Goal: Task Accomplishment & Management: Manage account settings

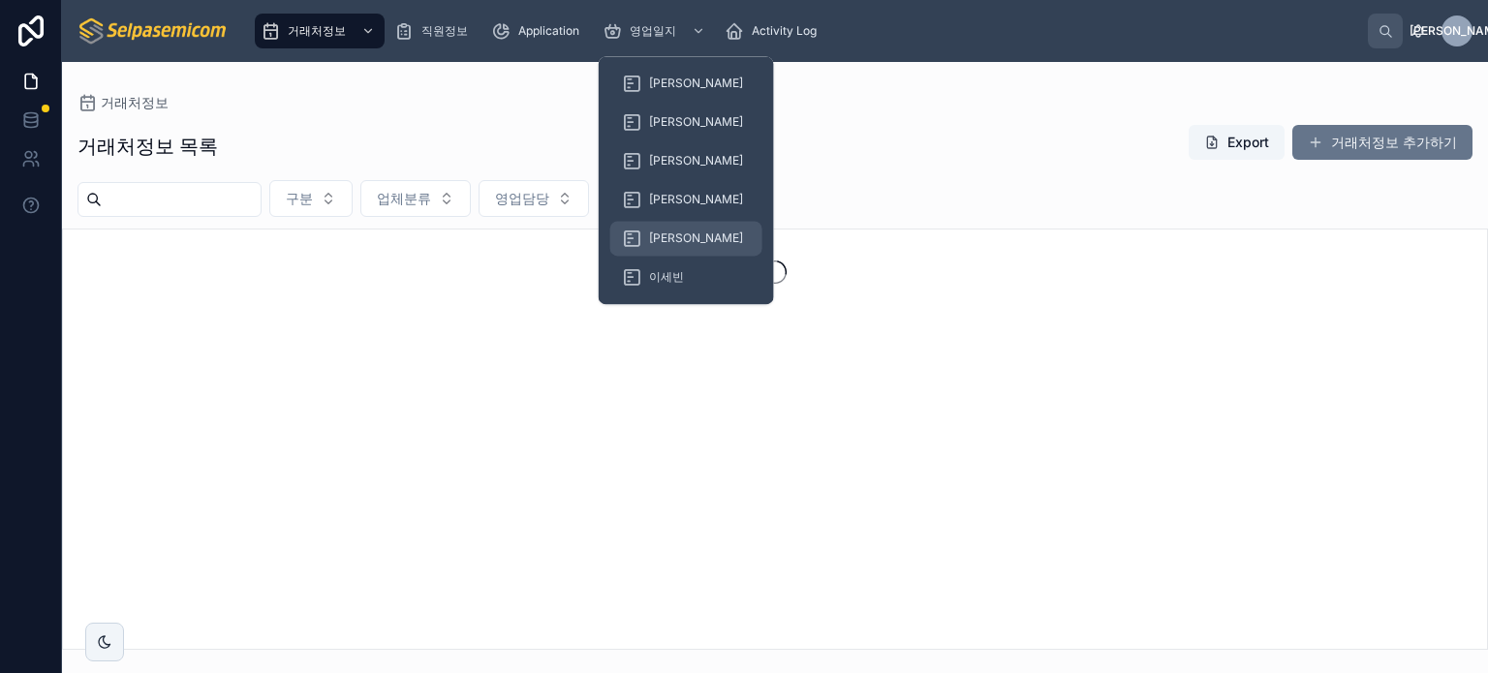
click at [666, 232] on span "[PERSON_NAME]" at bounding box center [696, 238] width 94 height 15
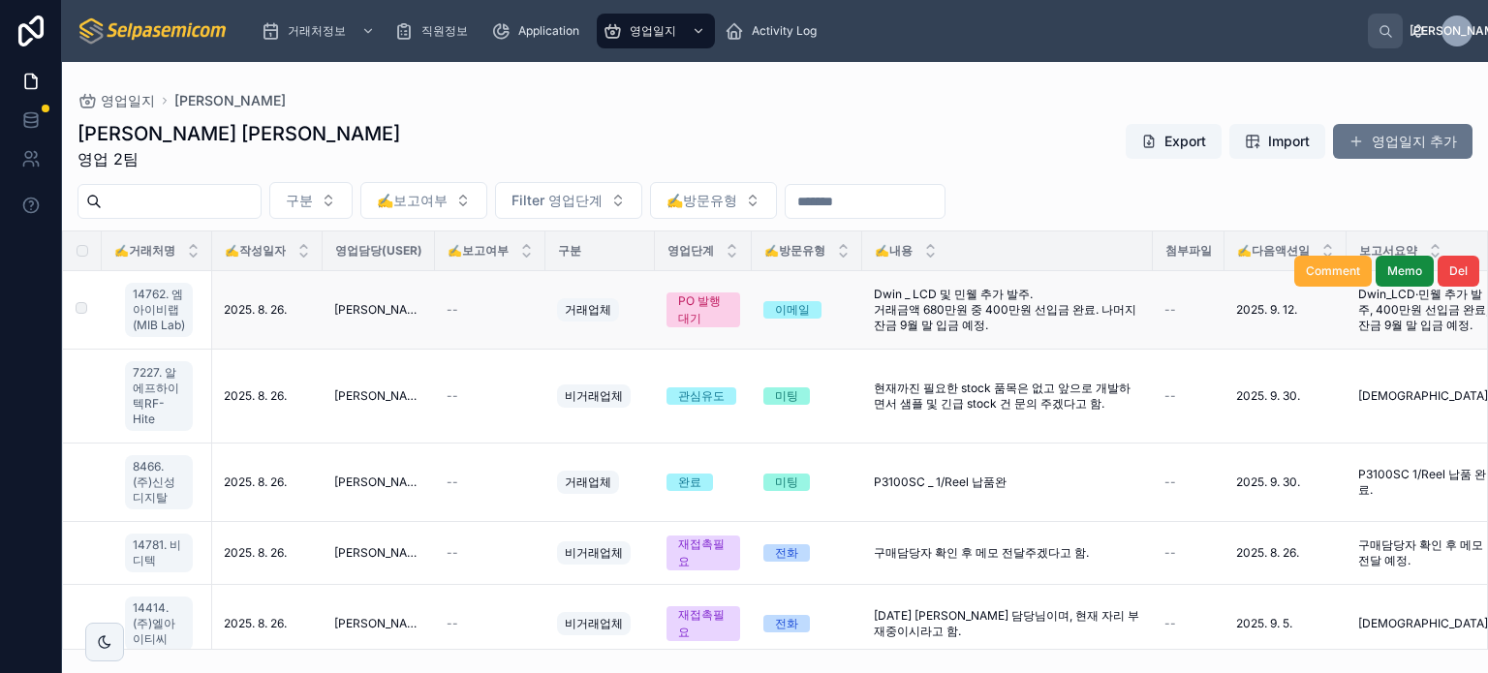
click at [973, 301] on span "Dwin _ LCD 및 민웰 추가 발주. 거래금액 680만원 중 400만원 선입금 완료. 나머지 잔금 9월 말 입금 예정." at bounding box center [1007, 310] width 267 height 46
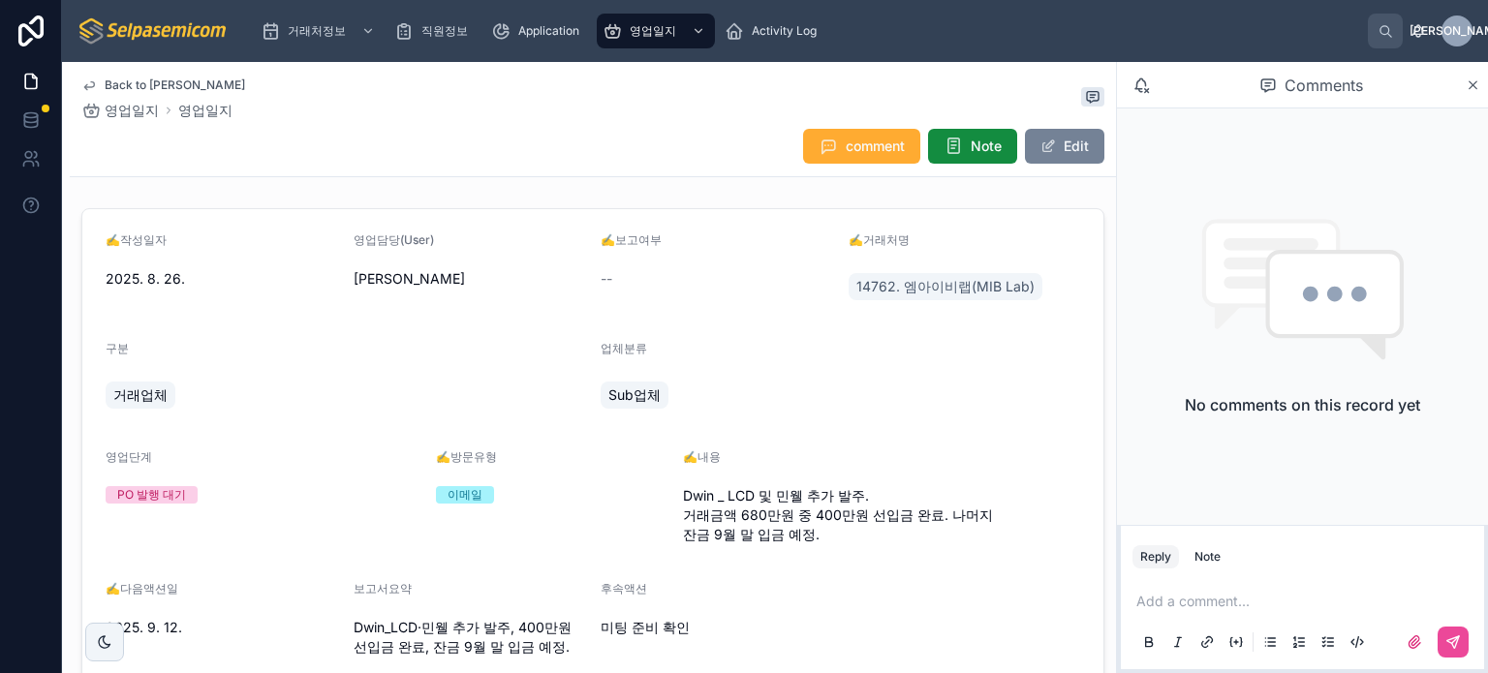
click at [1053, 154] on button "Edit" at bounding box center [1064, 146] width 79 height 35
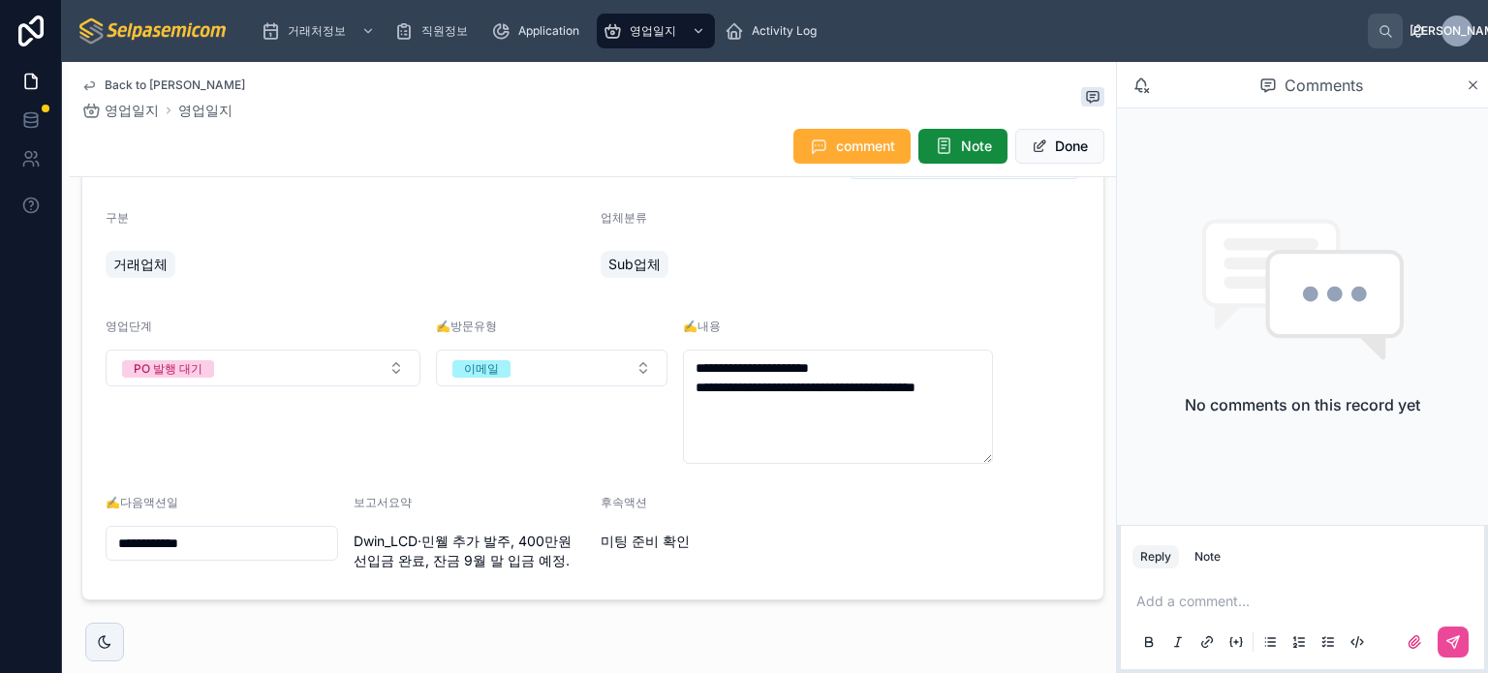
scroll to position [180, 0]
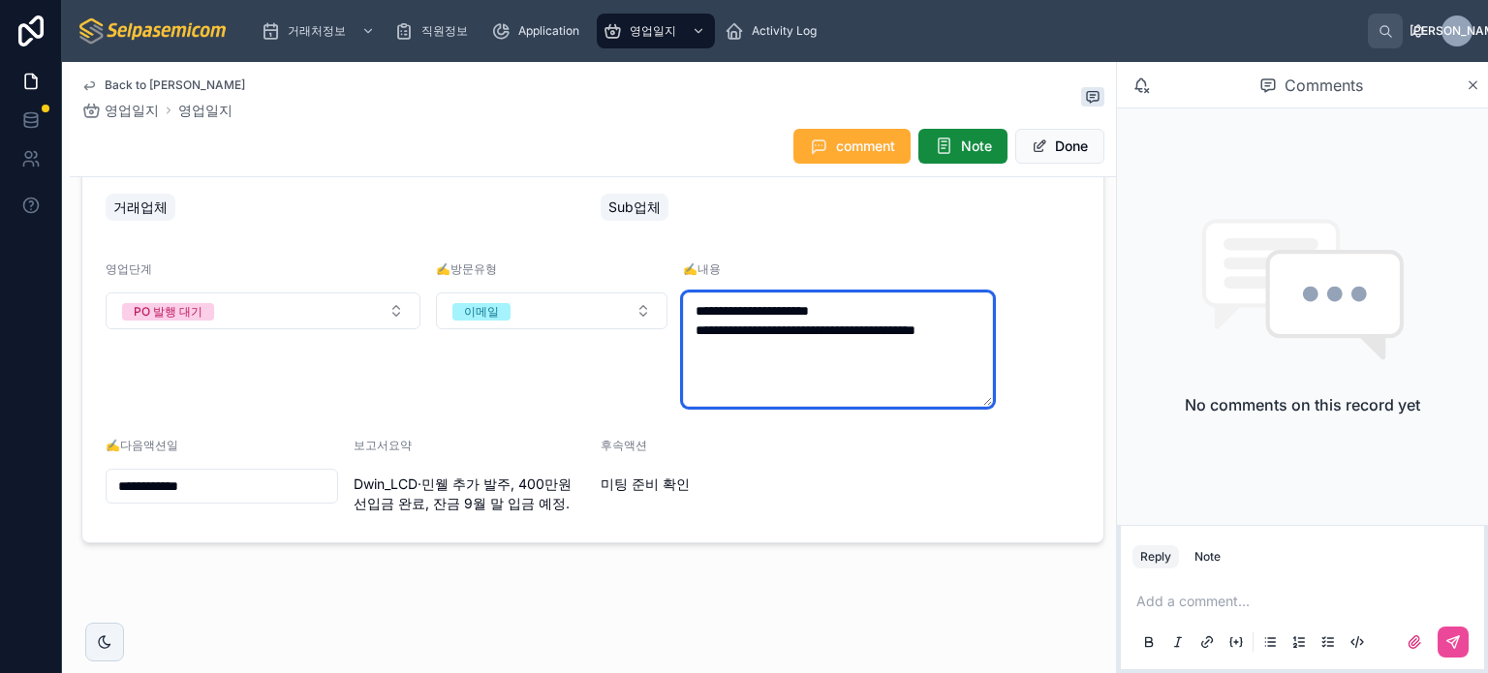
click at [910, 356] on textarea "**********" at bounding box center [838, 350] width 310 height 114
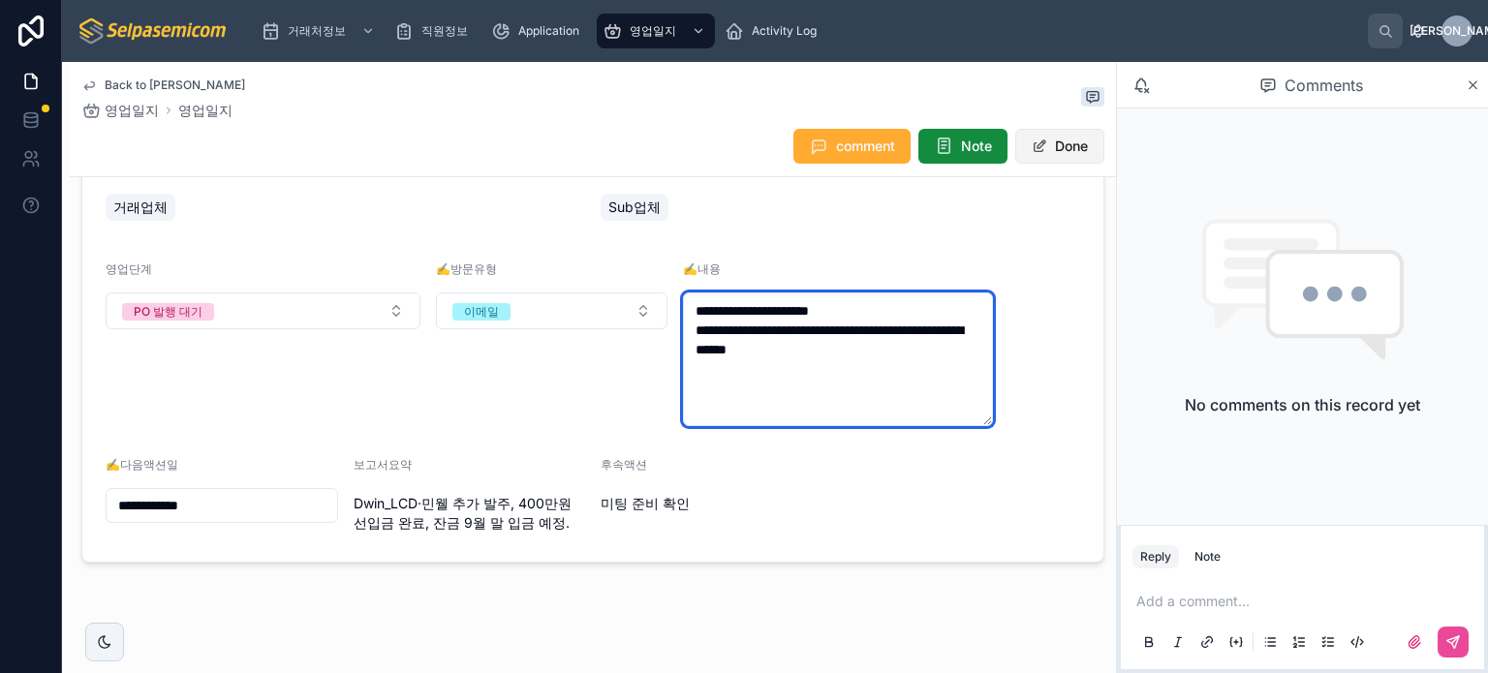
type textarea "**********"
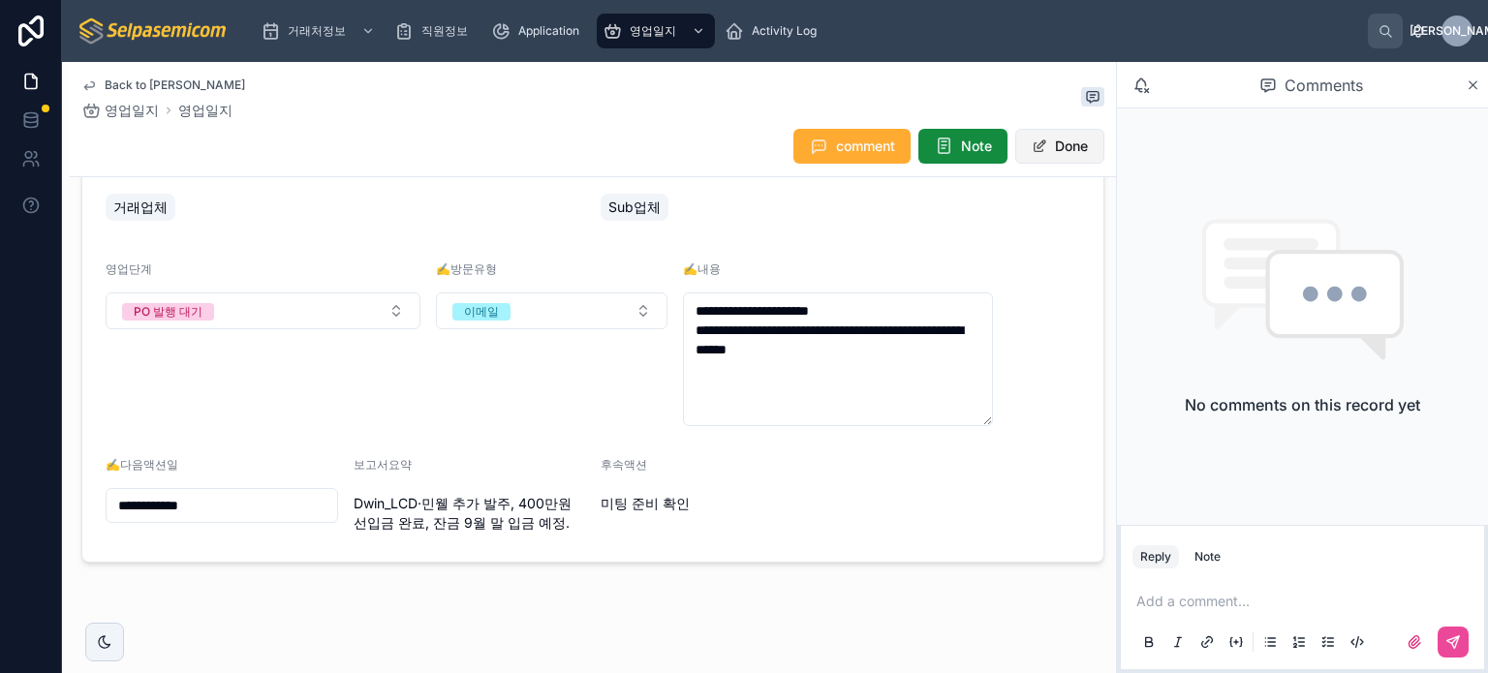
click at [1051, 156] on button "Done" at bounding box center [1059, 146] width 89 height 35
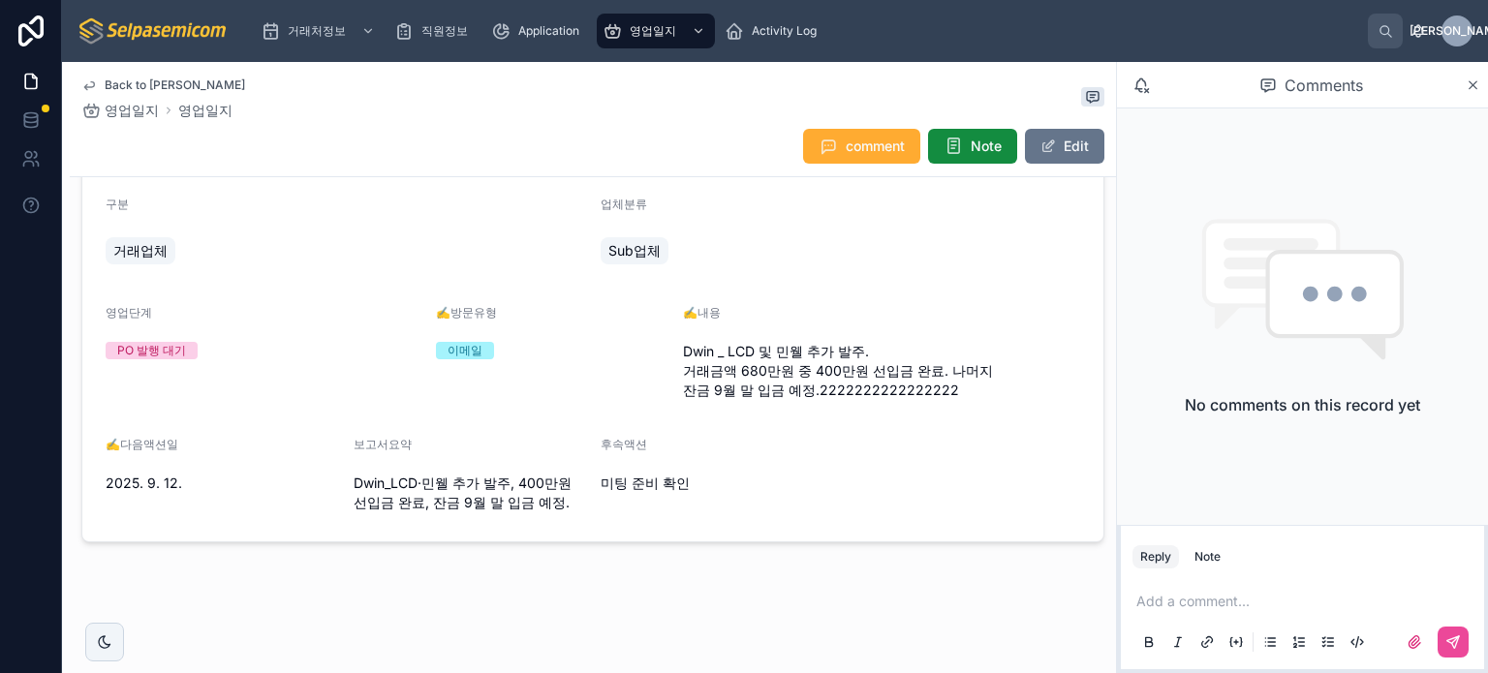
scroll to position [125, 0]
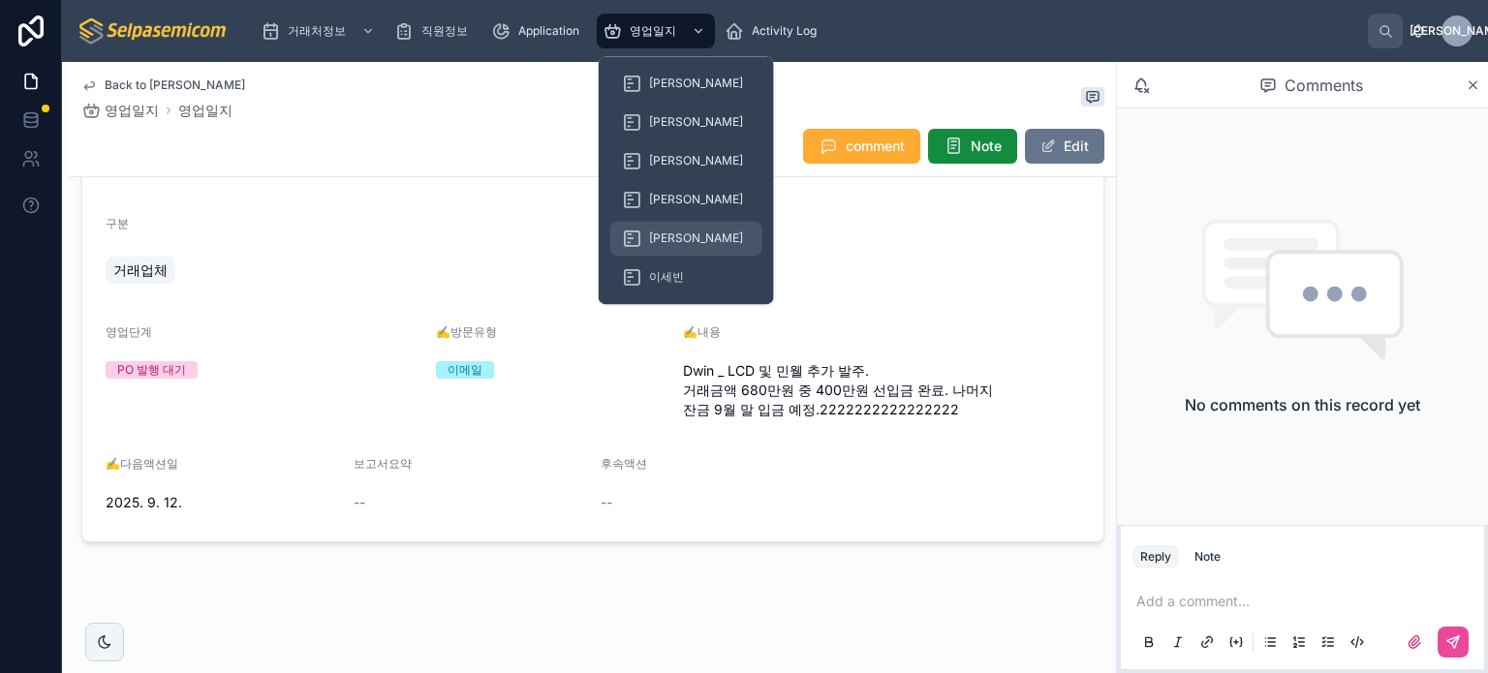
click at [668, 234] on span "[PERSON_NAME]" at bounding box center [696, 238] width 94 height 15
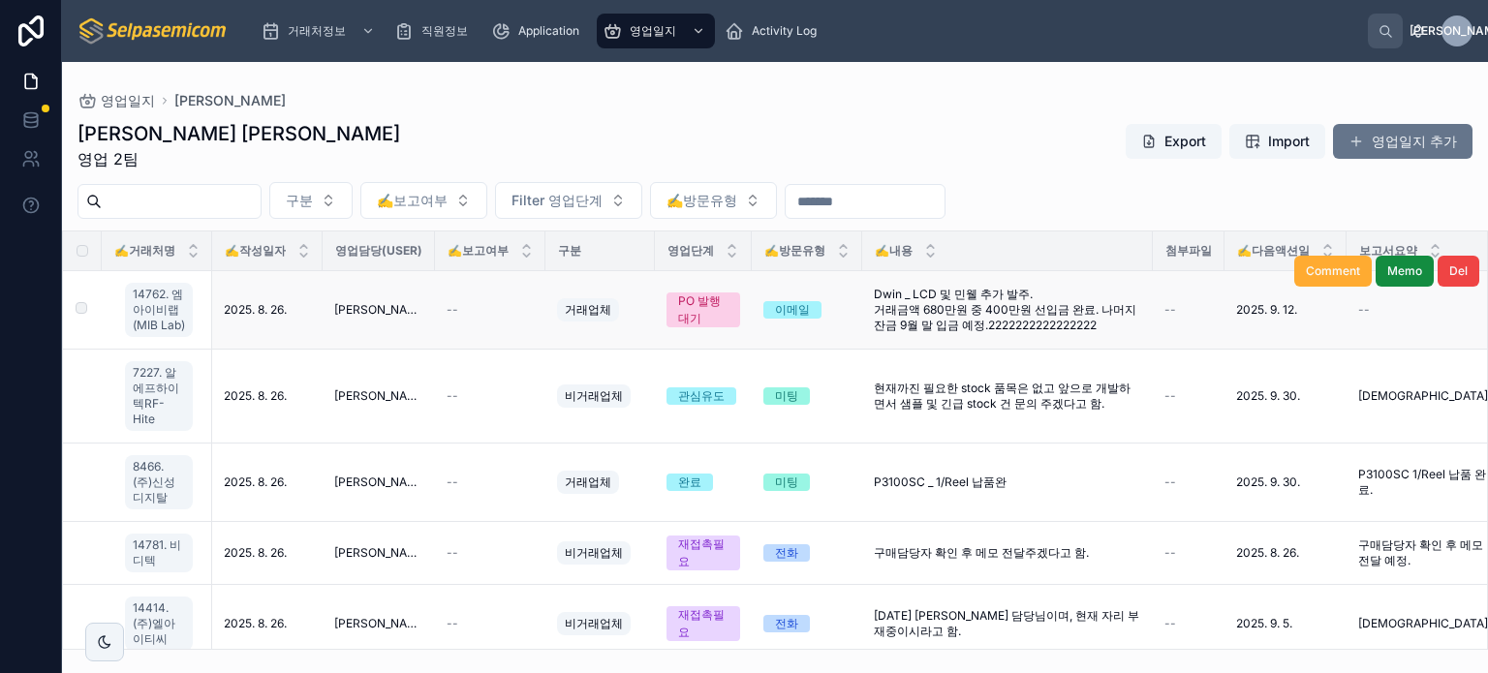
click at [963, 321] on span "Dwin _ LCD 및 민웰 추가 발주. 거래금액 680만원 중 400만원 선입금 완료. 나머지 잔금 9월 말 입금 예정.22222222222…" at bounding box center [1007, 310] width 267 height 46
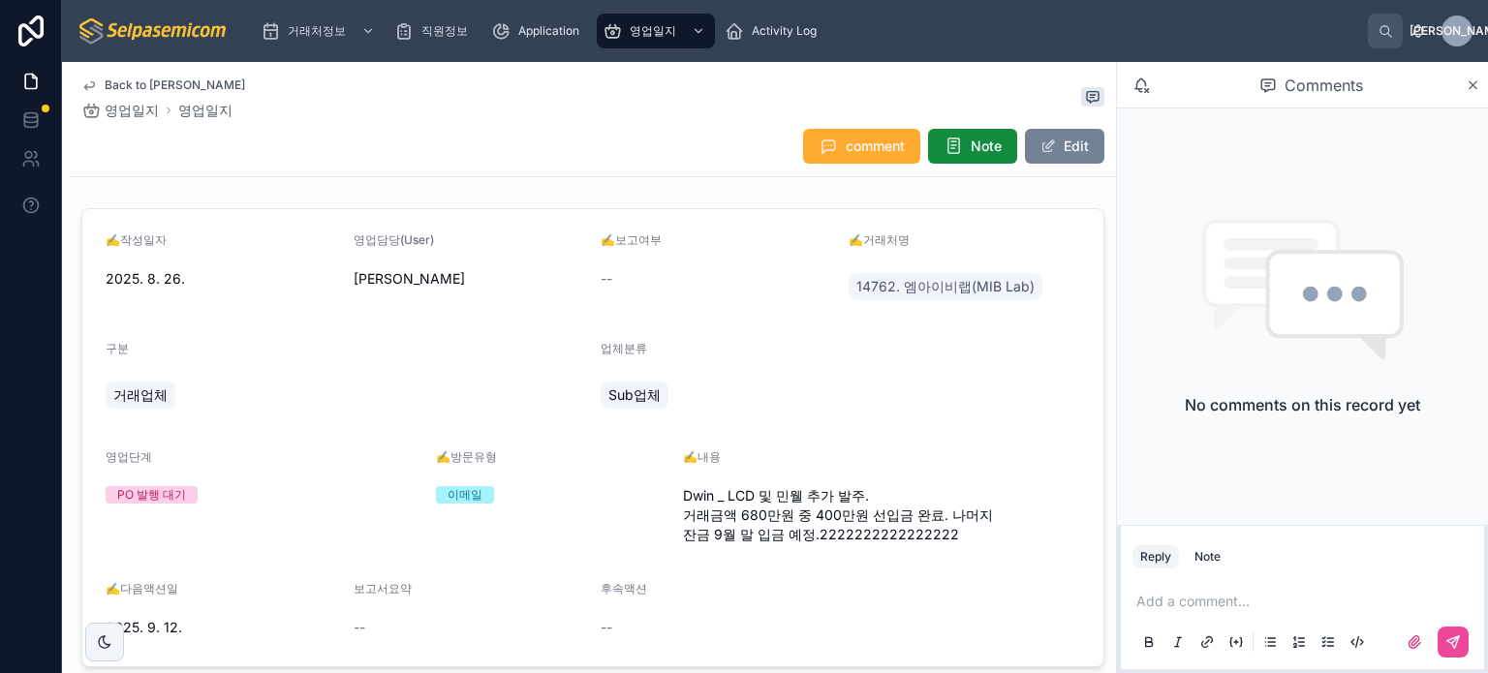
click at [1040, 152] on span at bounding box center [1047, 146] width 15 height 15
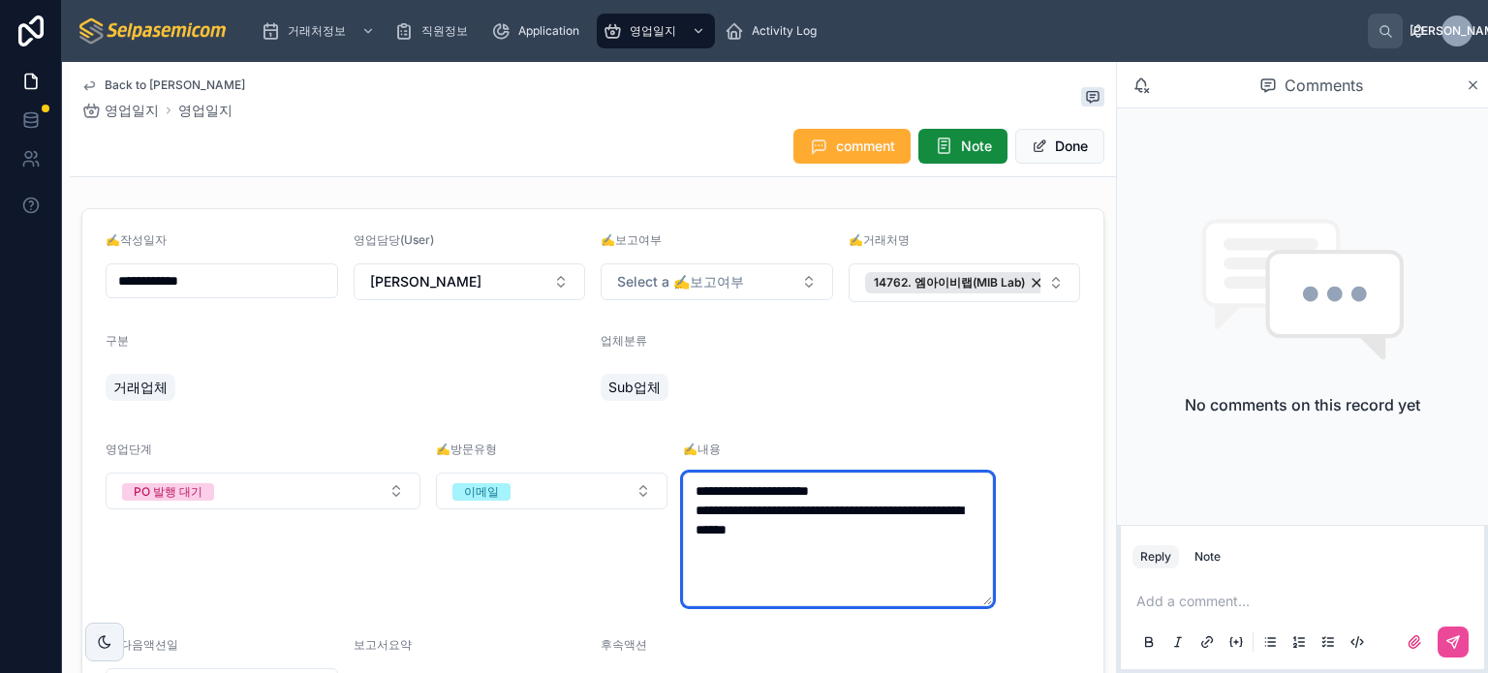
drag, startPoint x: 841, startPoint y: 553, endPoint x: 708, endPoint y: 565, distance: 133.2
click at [708, 565] on textarea "**********" at bounding box center [838, 540] width 310 height 134
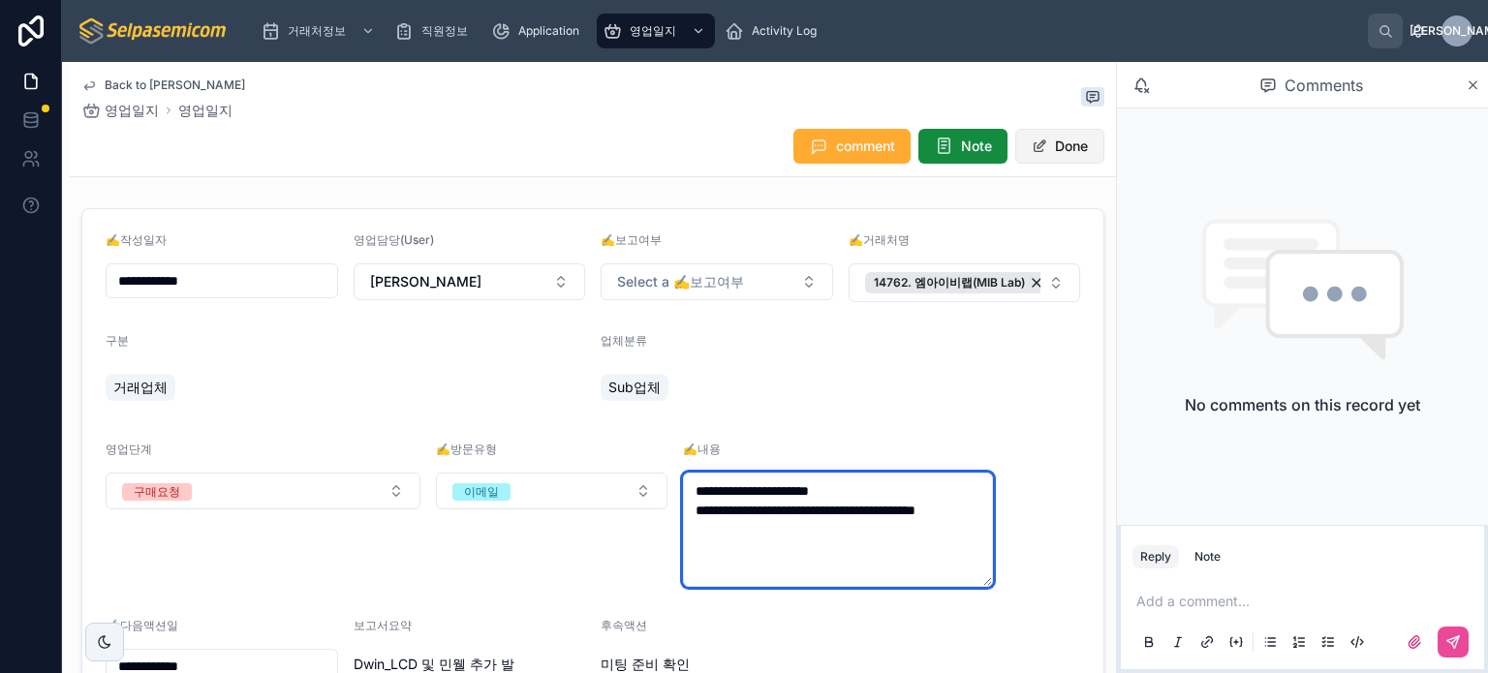
type textarea "**********"
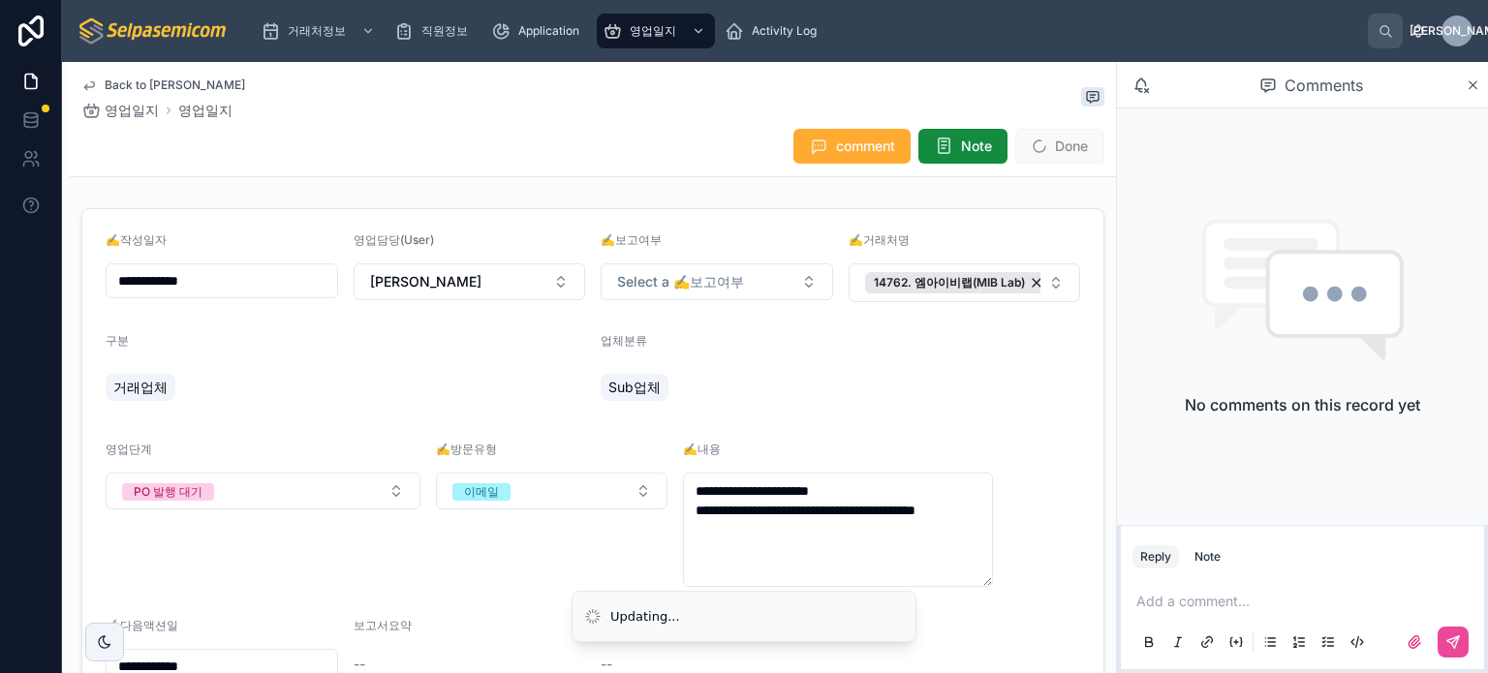
click at [1017, 154] on span "Done" at bounding box center [1059, 146] width 89 height 35
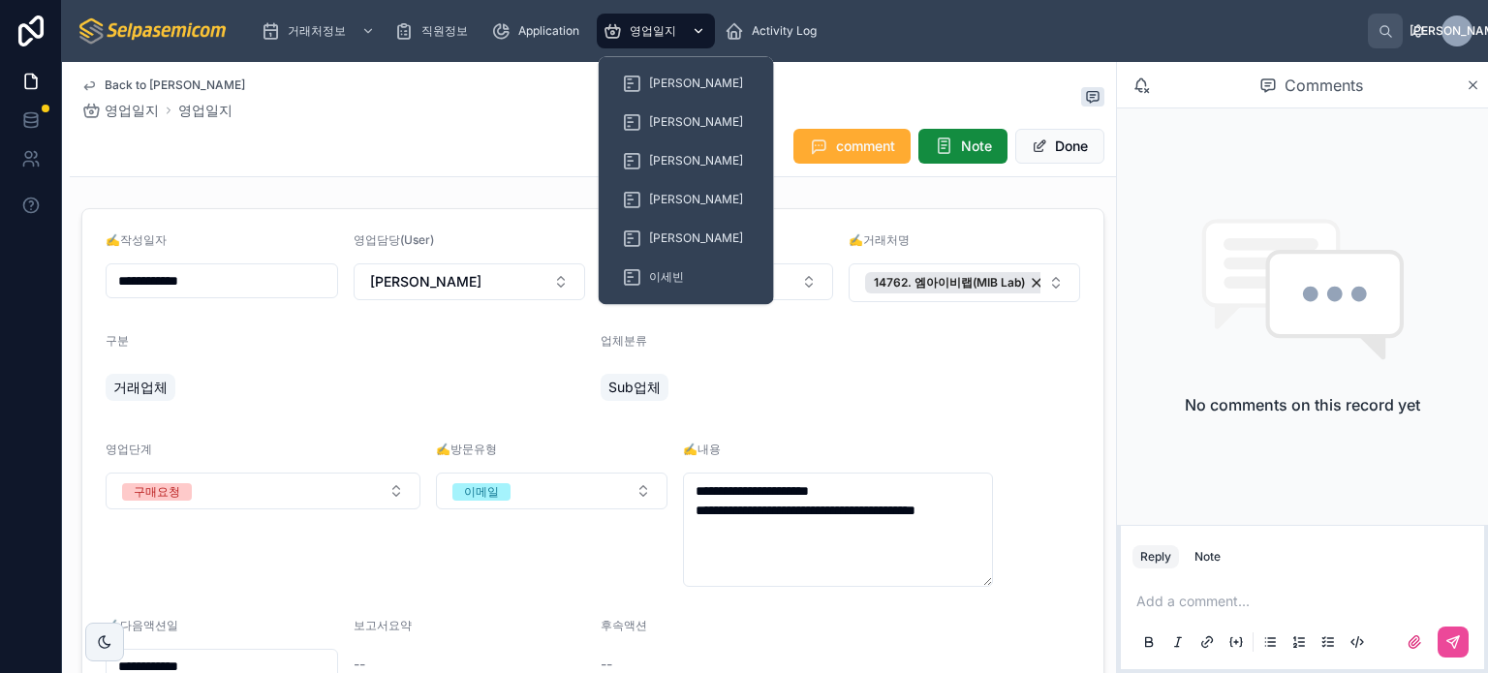
click at [661, 35] on span "영업일지" at bounding box center [653, 30] width 46 height 15
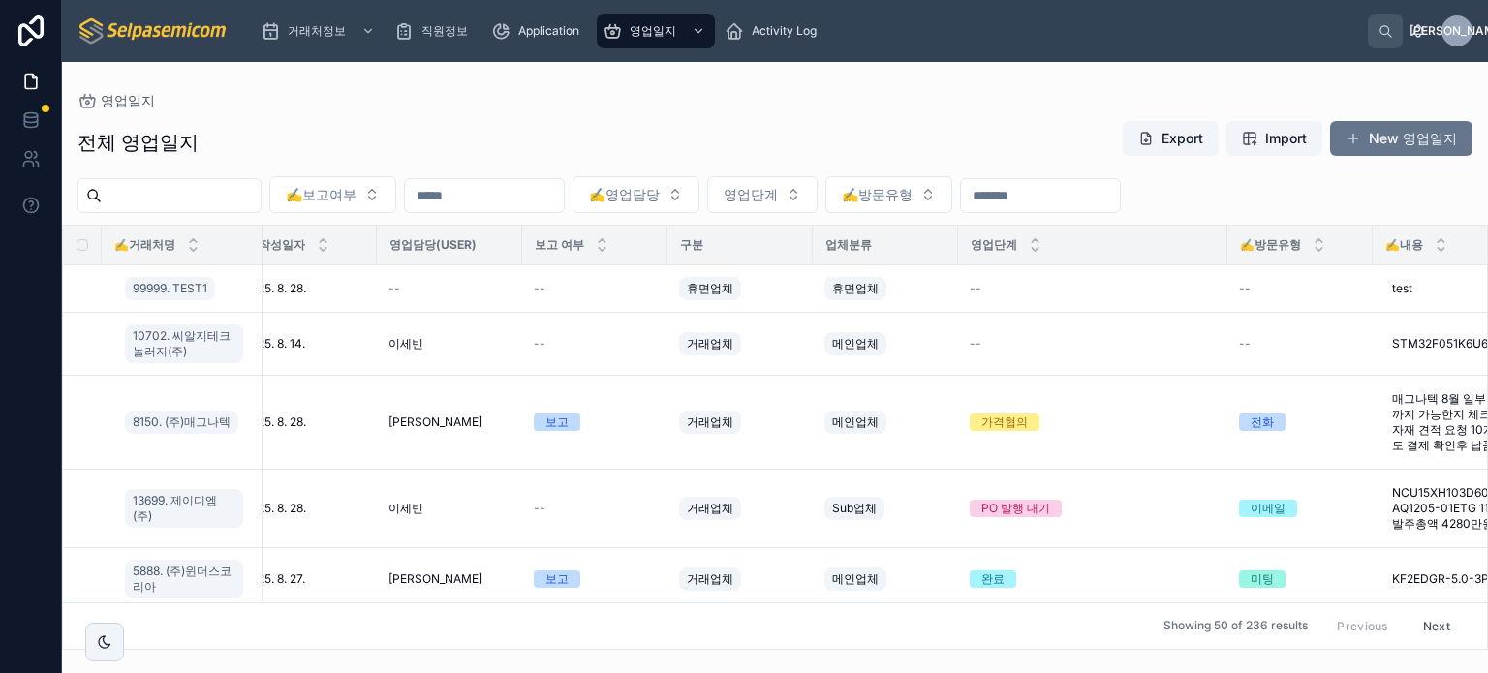
scroll to position [0, 199]
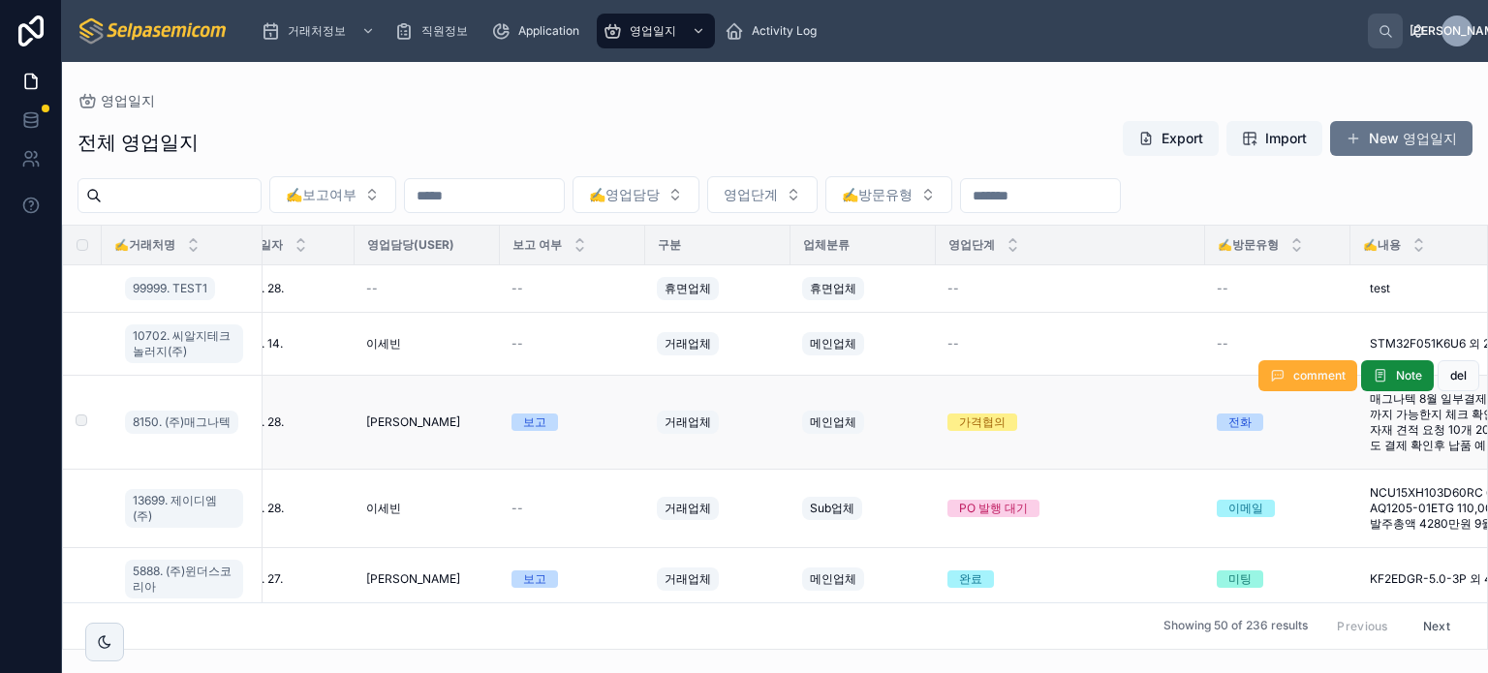
click at [1406, 411] on div "comment Note del" at bounding box center [1368, 375] width 221 height 93
click at [1399, 414] on div "comment Note del" at bounding box center [1368, 375] width 221 height 93
click at [1395, 418] on div "comment Note del" at bounding box center [1368, 375] width 221 height 93
drag, startPoint x: 1394, startPoint y: 432, endPoint x: 1413, endPoint y: 429, distance: 19.6
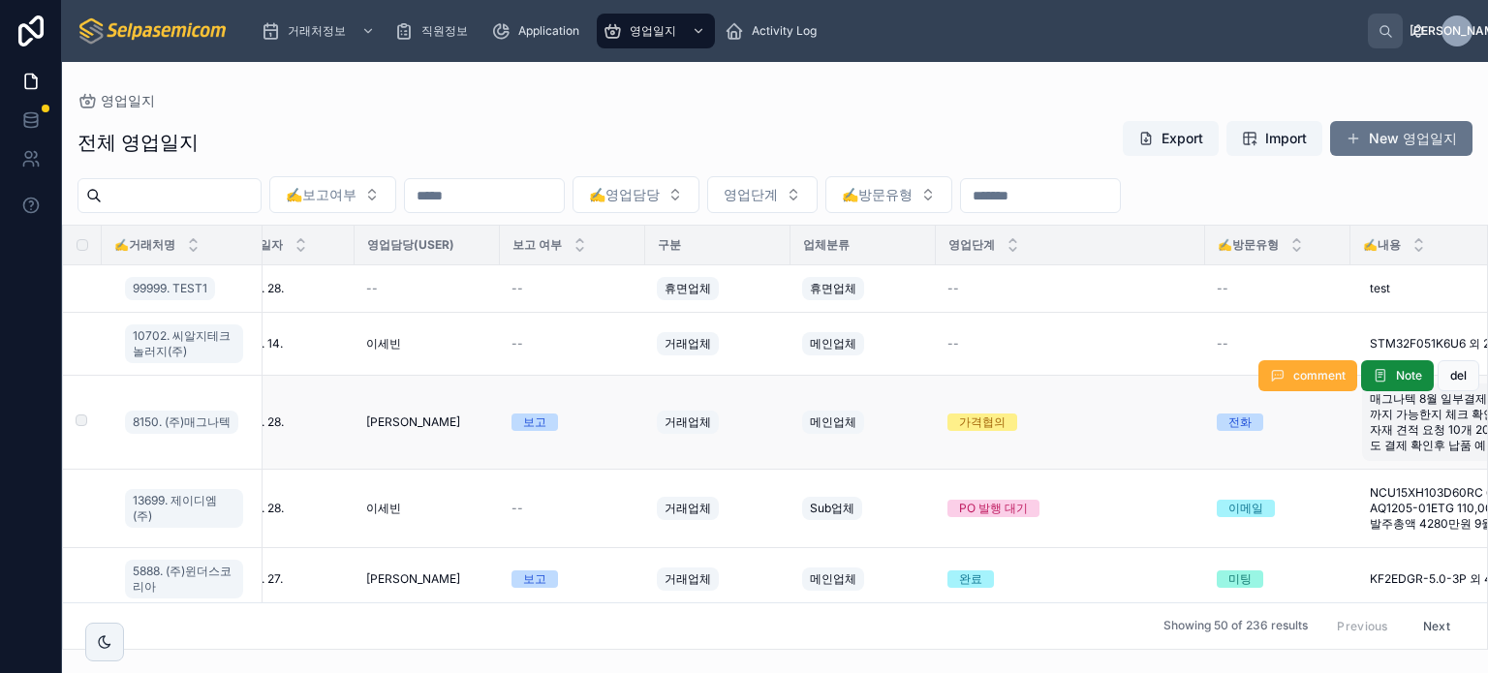
click at [1413, 429] on span "매그나텍 8월 일부결제 요청 압박 금요일쯤 얼마까지 가능한지 체크 확인 후 회신 주기로함 민웰자재 견적 요청 10개 200만원 정도 발주 되더…" at bounding box center [1493, 422] width 246 height 62
click at [1403, 429] on span "매그나텍 8월 일부결제 요청 압박 금요일쯤 얼마까지 가능한지 체크 확인 후 회신 주기로함 민웰자재 견적 요청 10개 200만원 정도 발주 되더…" at bounding box center [1493, 422] width 246 height 62
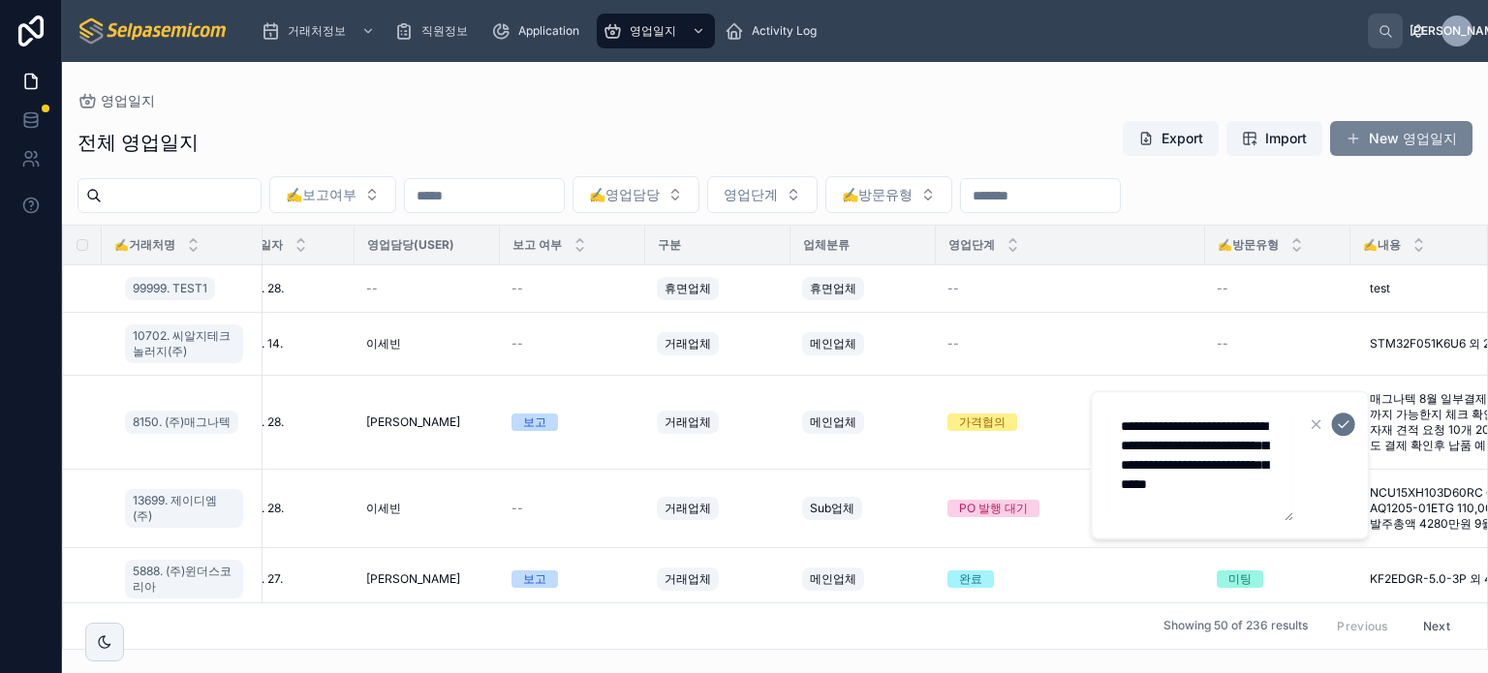
click at [1402, 139] on button "New 영업일지" at bounding box center [1401, 138] width 142 height 35
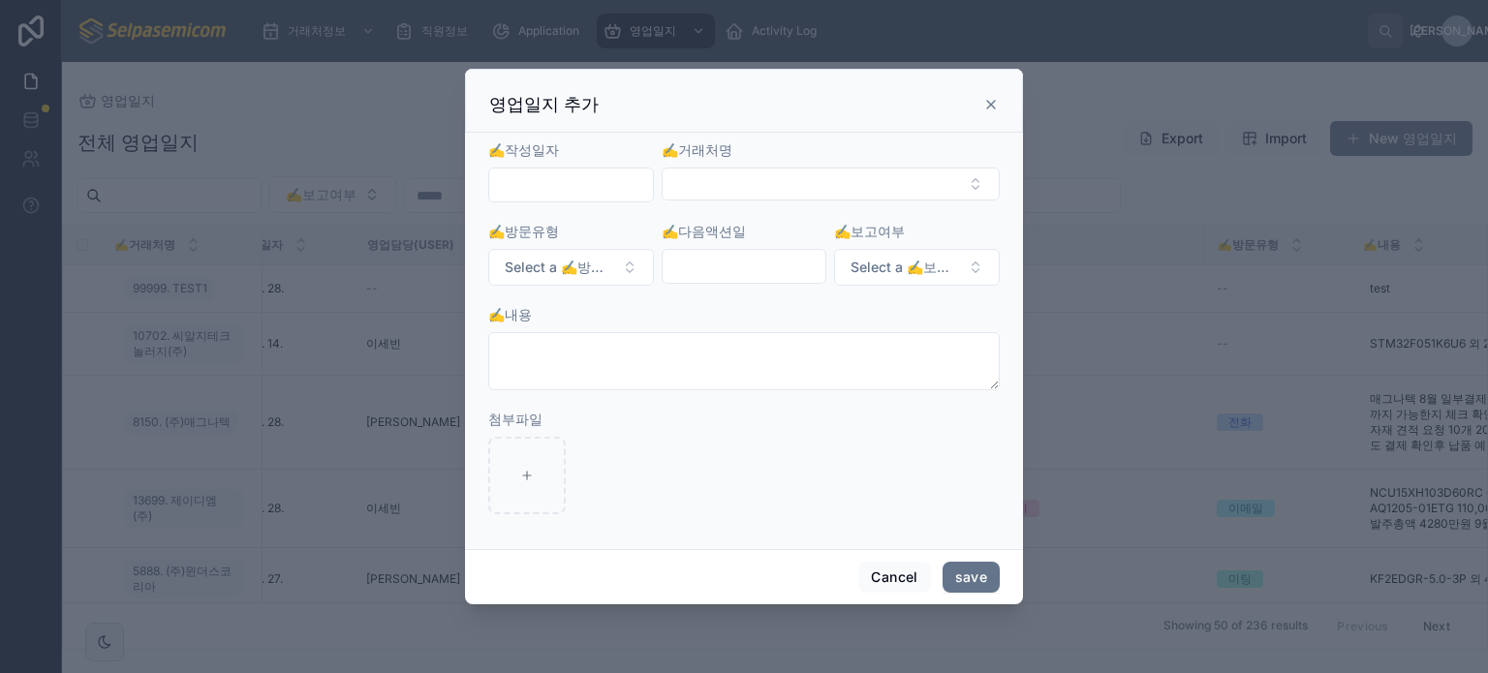
click at [993, 98] on icon at bounding box center [990, 104] width 15 height 15
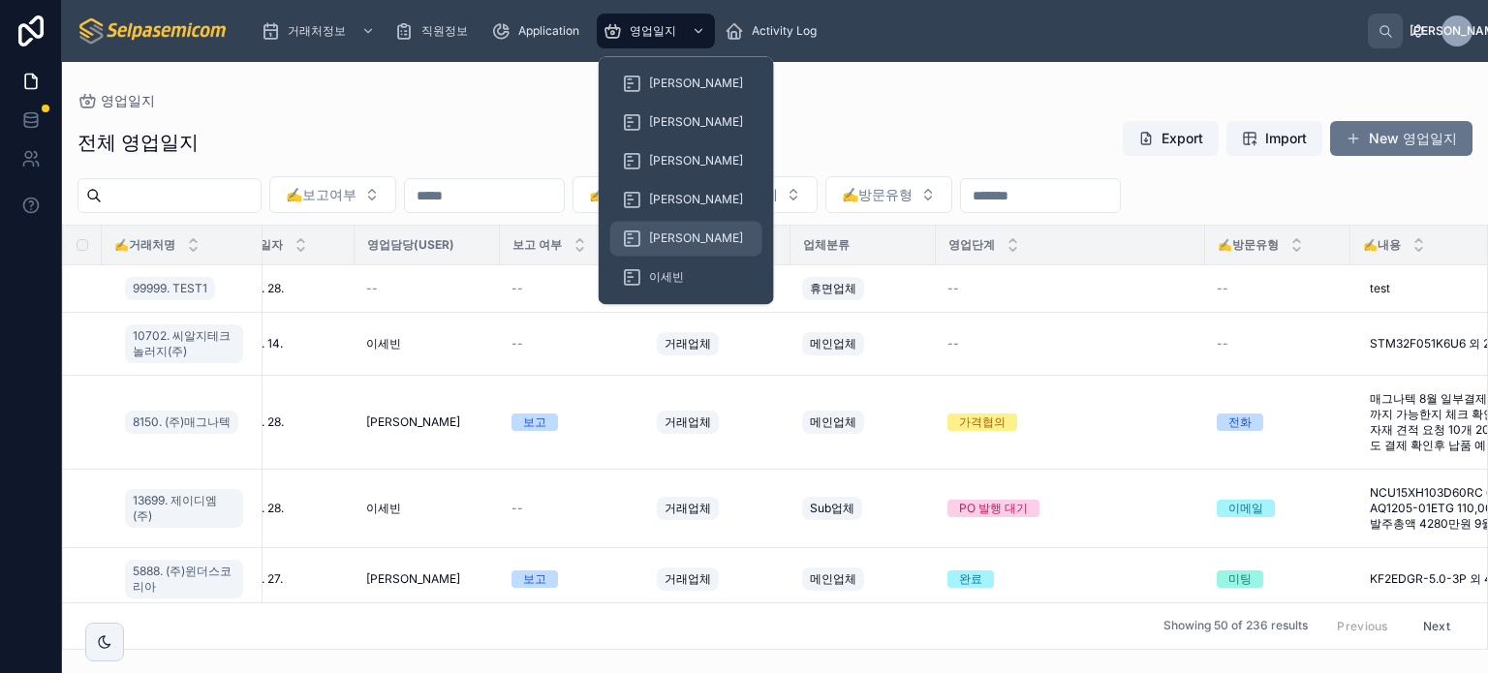
click at [672, 234] on span "[PERSON_NAME]" at bounding box center [696, 238] width 94 height 15
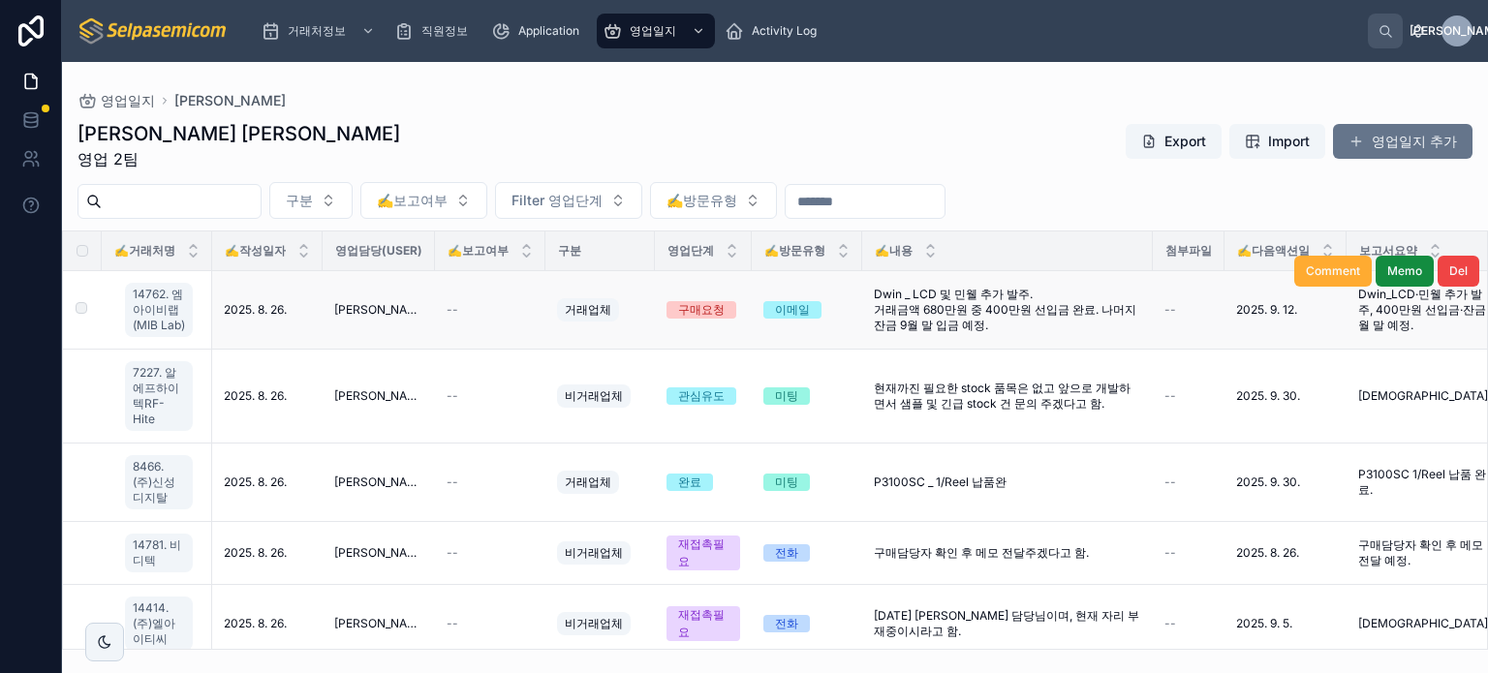
click at [1433, 307] on div "Comment Memo Del" at bounding box center [1386, 270] width 185 height 77
click at [1432, 310] on span "Dwin_LCD·민웰 추가 발주, 400만원 선입금·잔금 9월 말 예정." at bounding box center [1427, 310] width 138 height 46
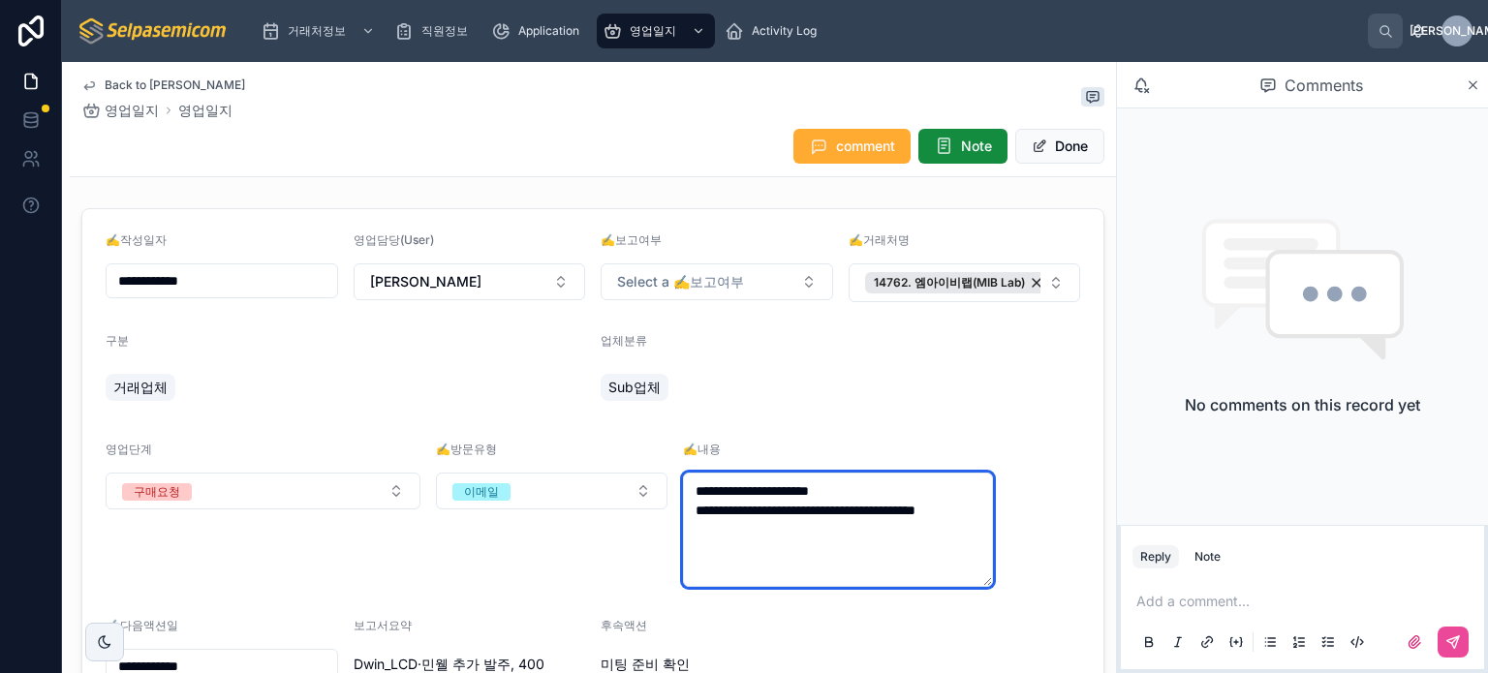
click at [870, 577] on textarea "**********" at bounding box center [838, 530] width 310 height 114
type textarea "**********"
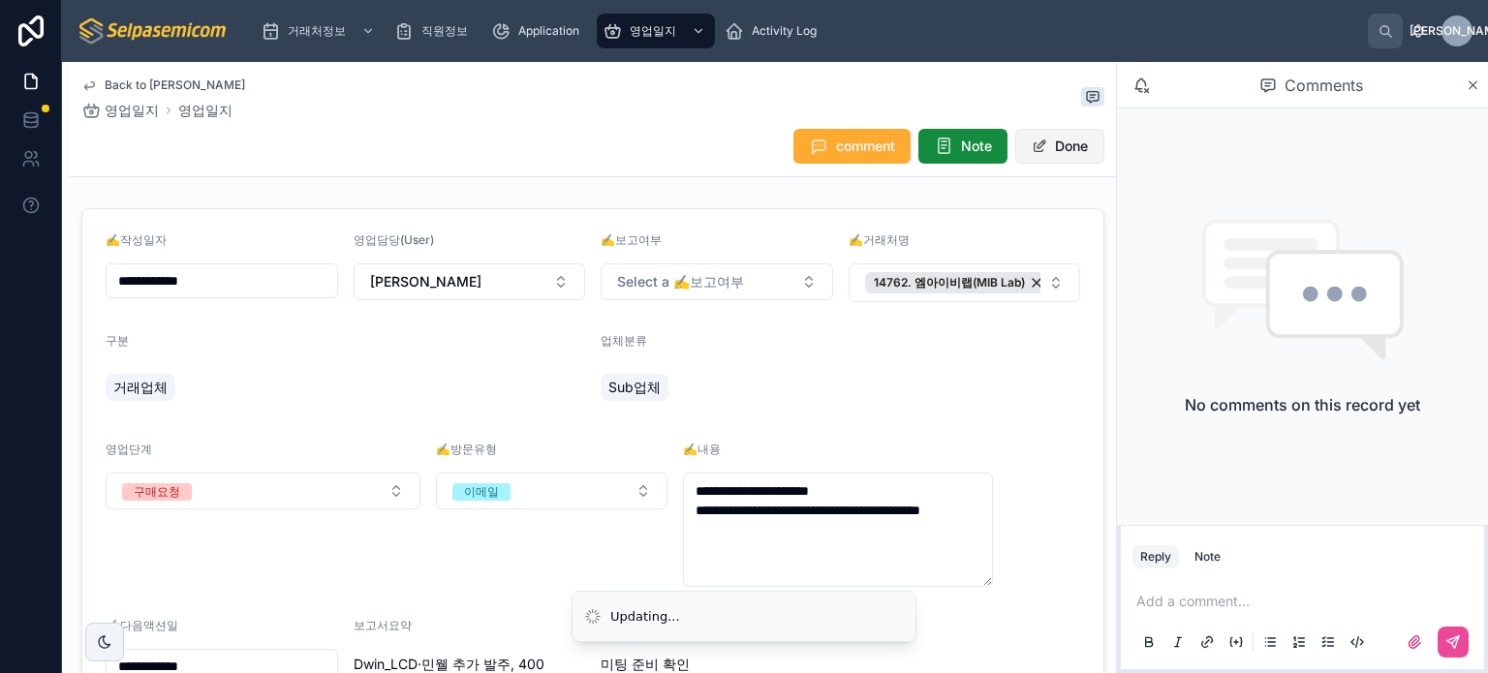
click at [1061, 141] on button "Done" at bounding box center [1059, 146] width 89 height 35
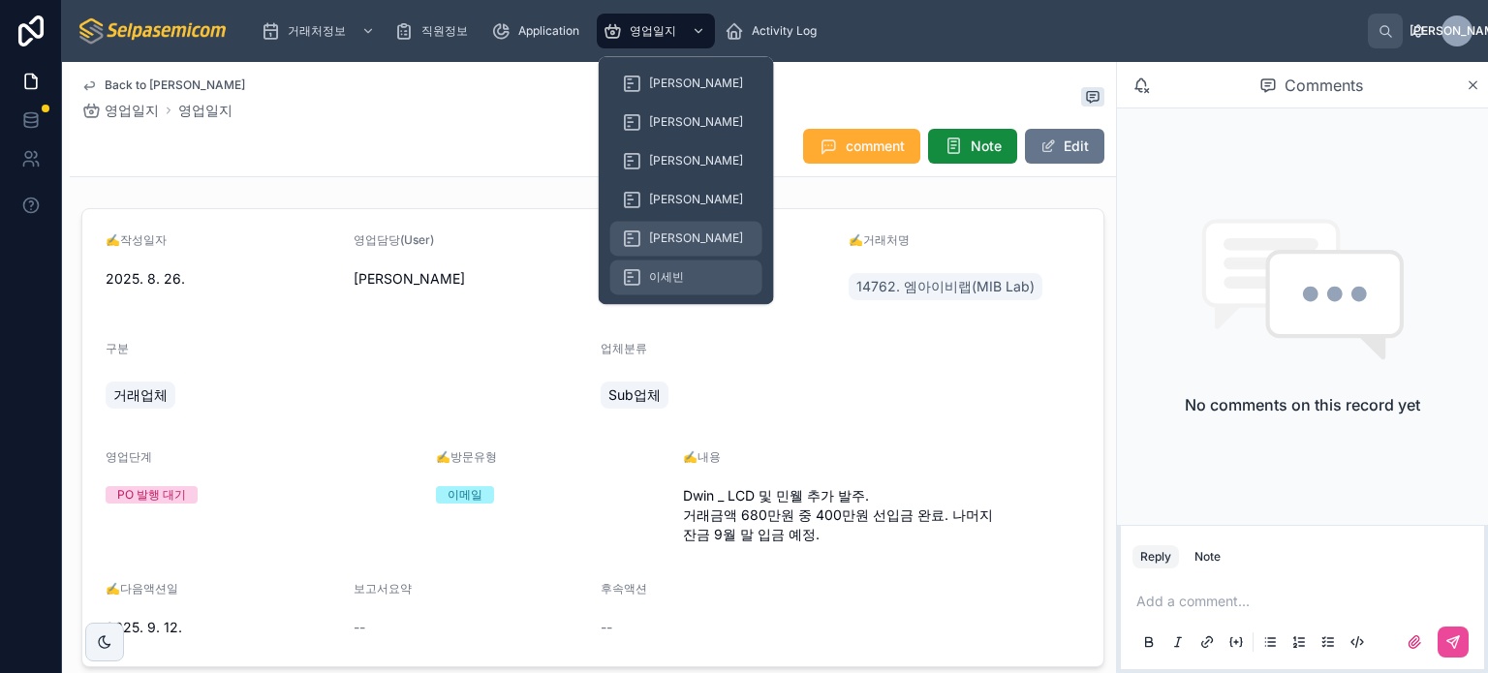
click at [674, 239] on span "[PERSON_NAME]" at bounding box center [696, 238] width 94 height 15
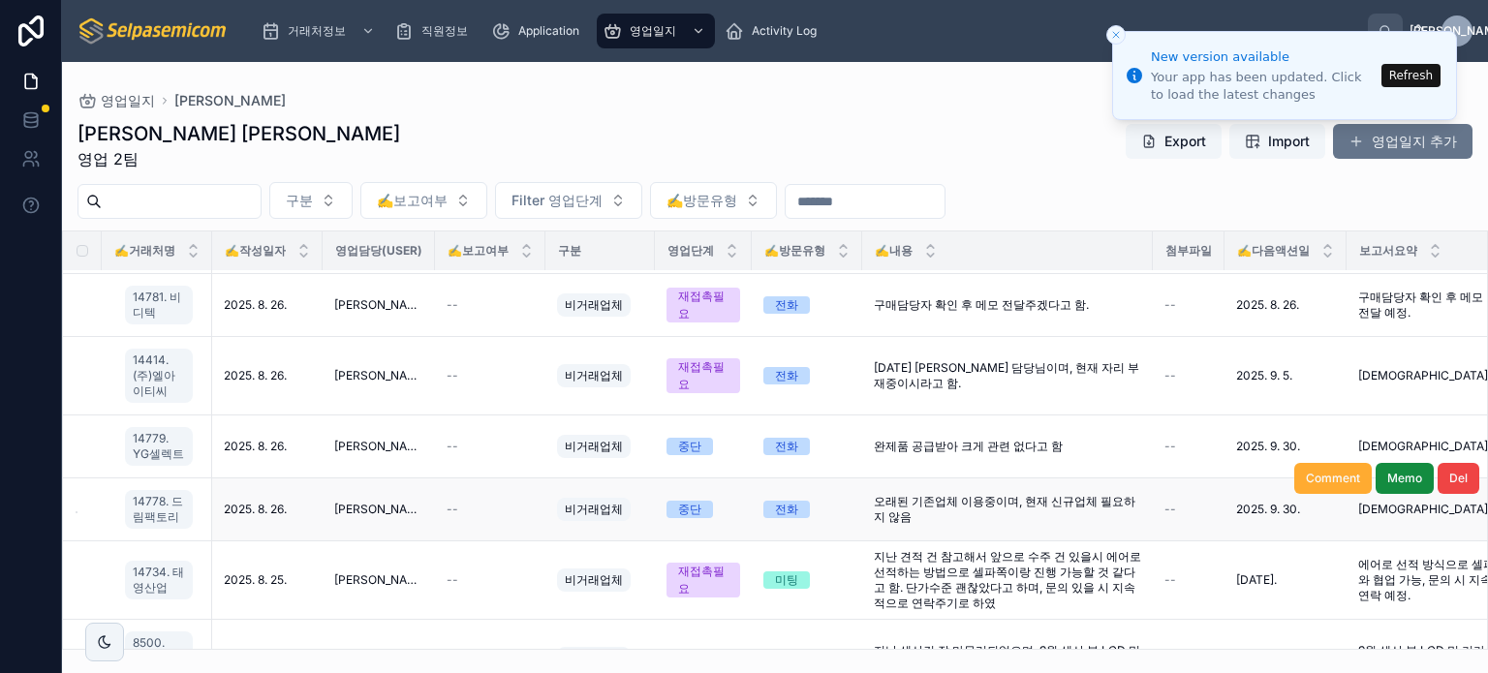
scroll to position [291, 0]
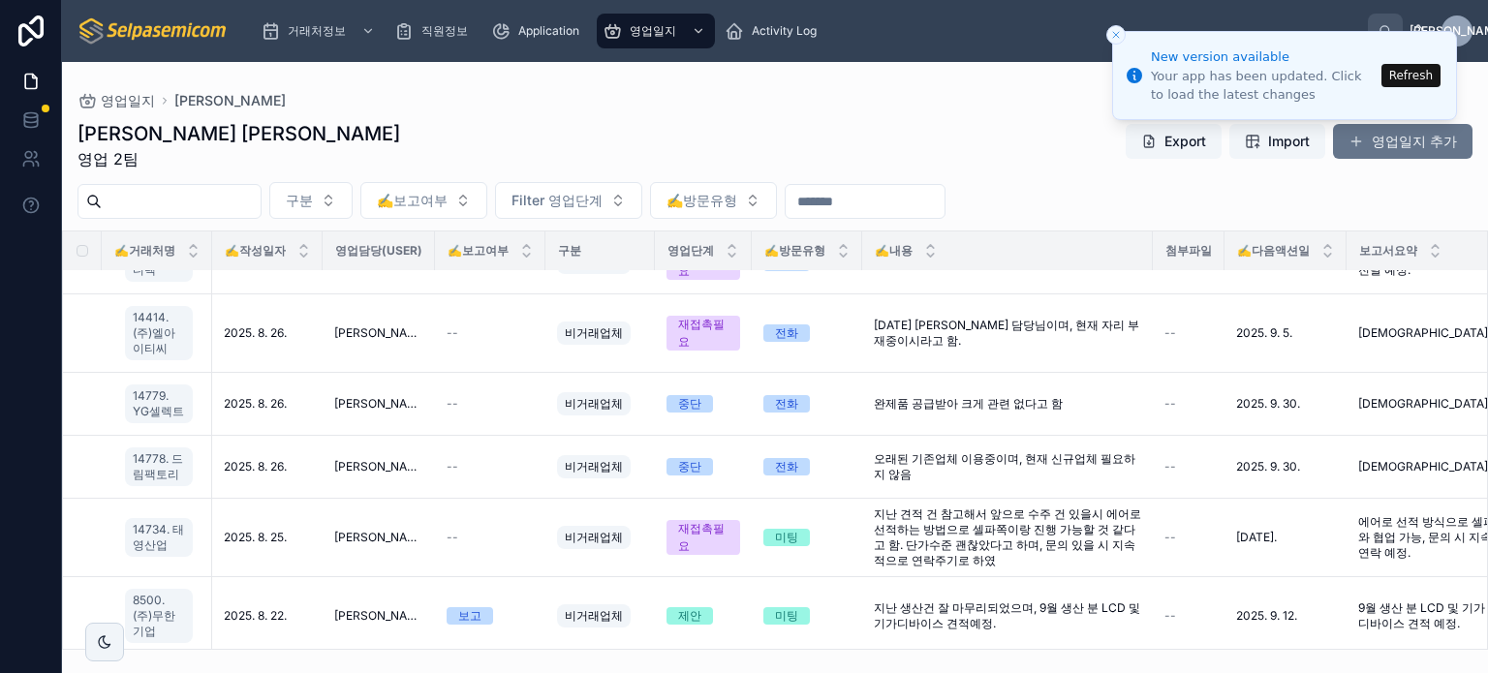
click at [1122, 37] on button "Close toast" at bounding box center [1115, 34] width 19 height 19
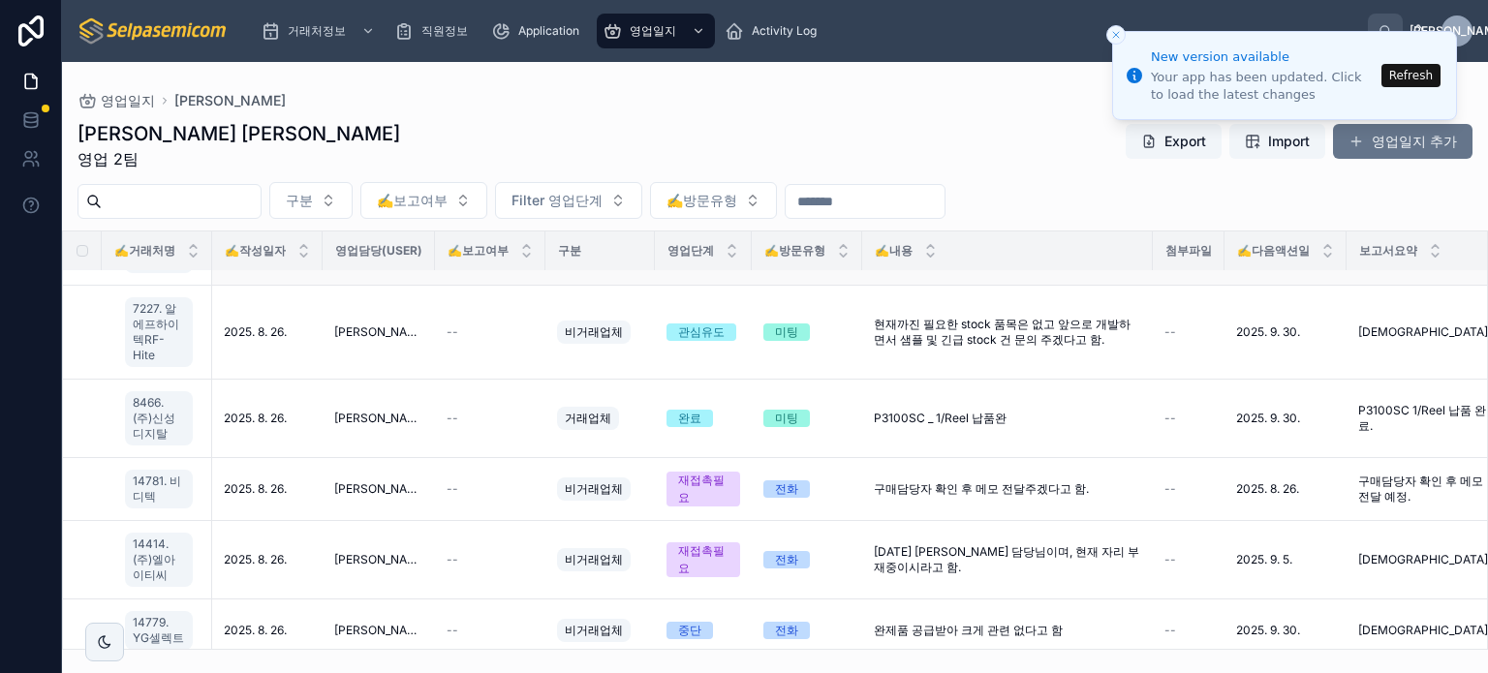
scroll to position [97, 0]
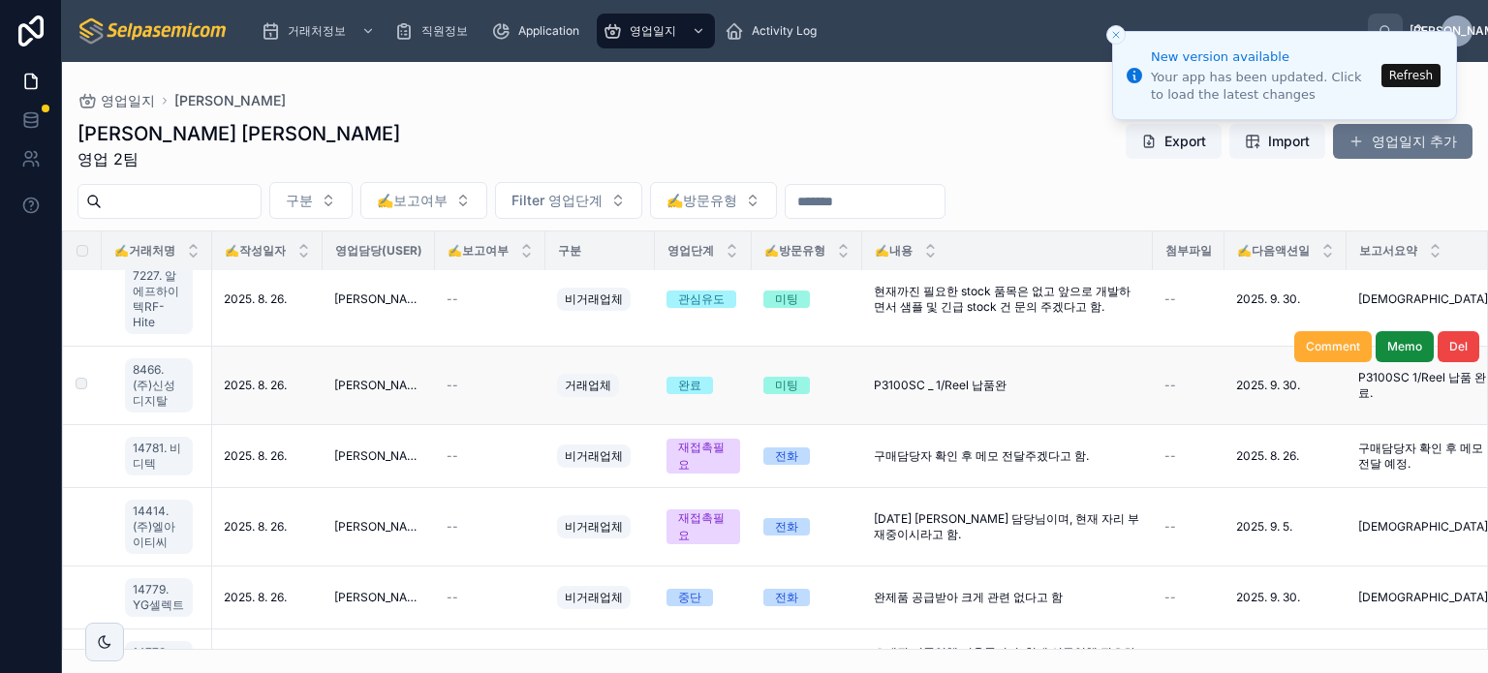
click at [937, 378] on span "P3100SC _ 1/Reel 납품완" at bounding box center [940, 385] width 133 height 15
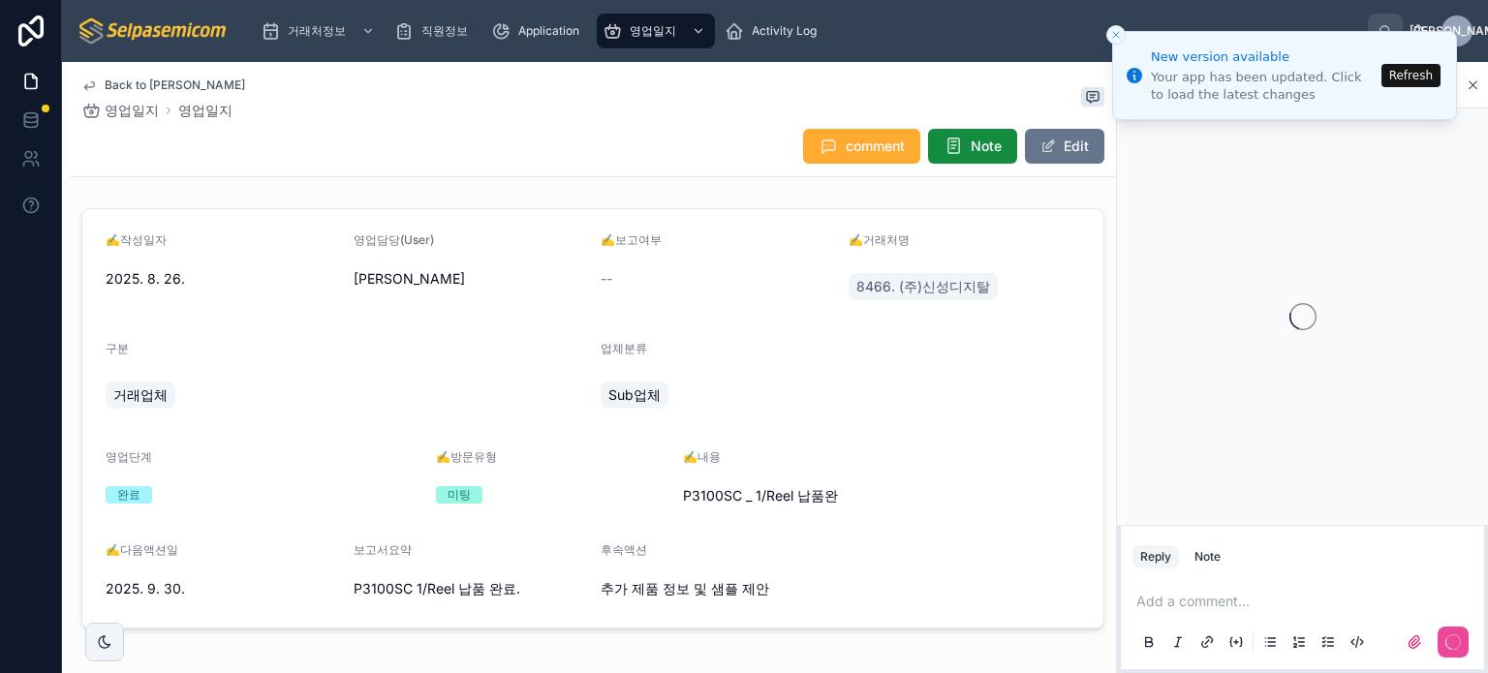
click at [863, 479] on div "✍️내용 P3100SC _ 1/Reel 납품완" at bounding box center [840, 480] width 315 height 62
click at [858, 499] on span "P3100SC _ 1/Reel 납품완" at bounding box center [840, 495] width 315 height 19
click at [860, 497] on span "P3100SC _ 1/Reel 납품완" at bounding box center [840, 495] width 315 height 19
click at [1065, 142] on button "Edit" at bounding box center [1064, 146] width 79 height 35
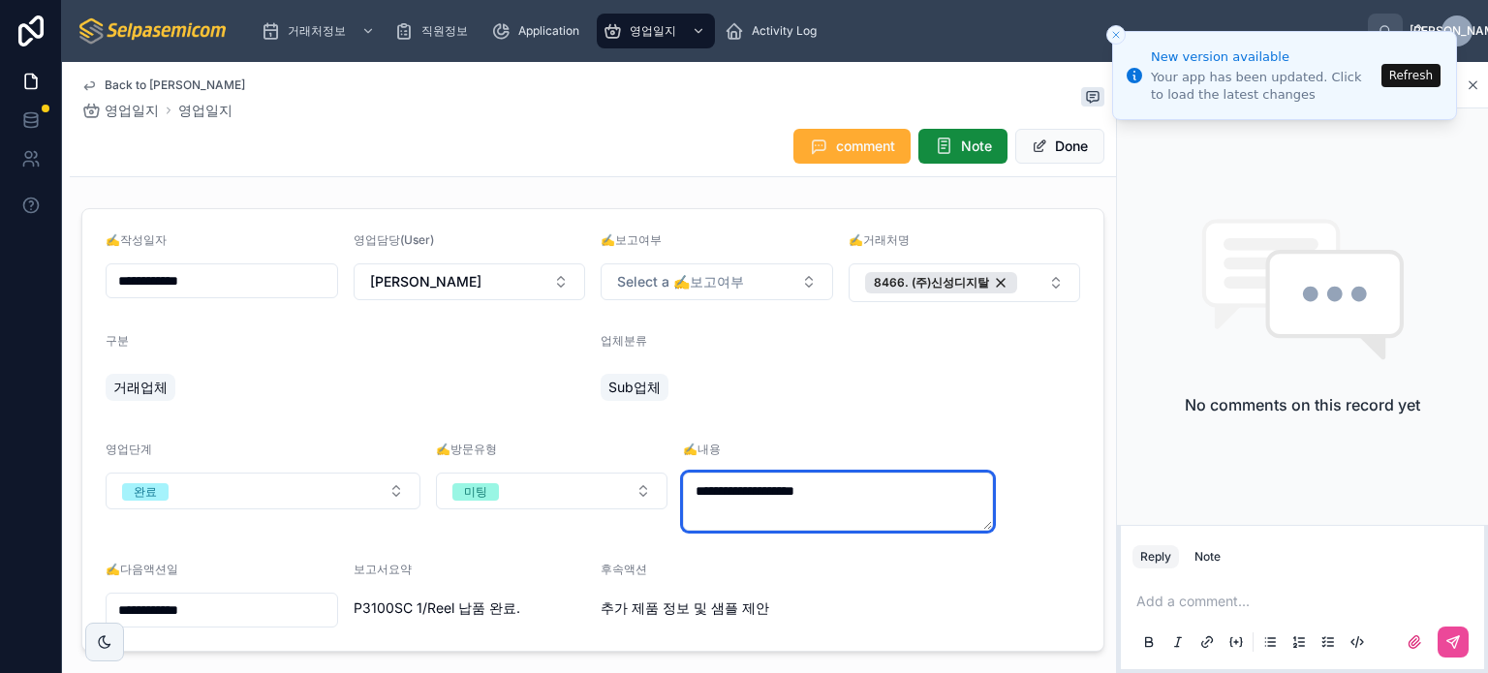
click at [868, 479] on textarea "**********" at bounding box center [838, 502] width 310 height 58
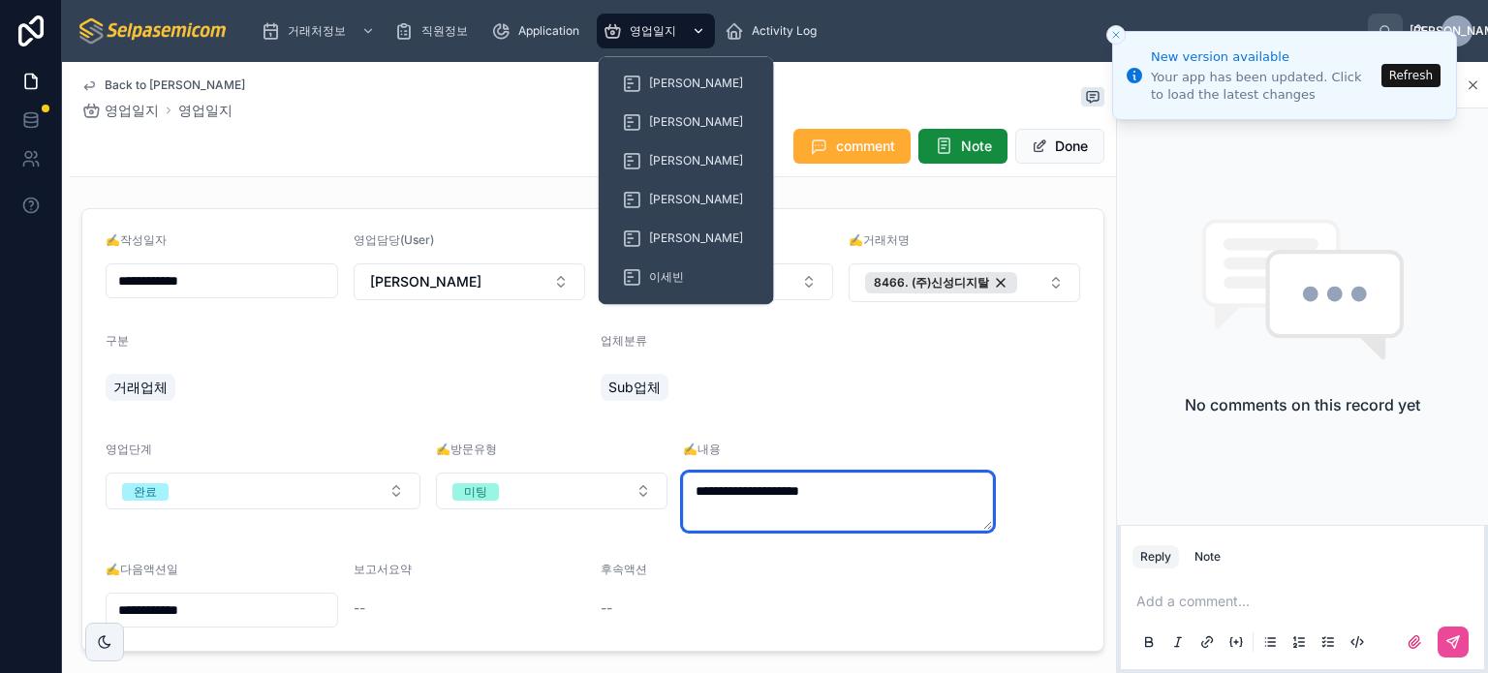
type textarea "**********"
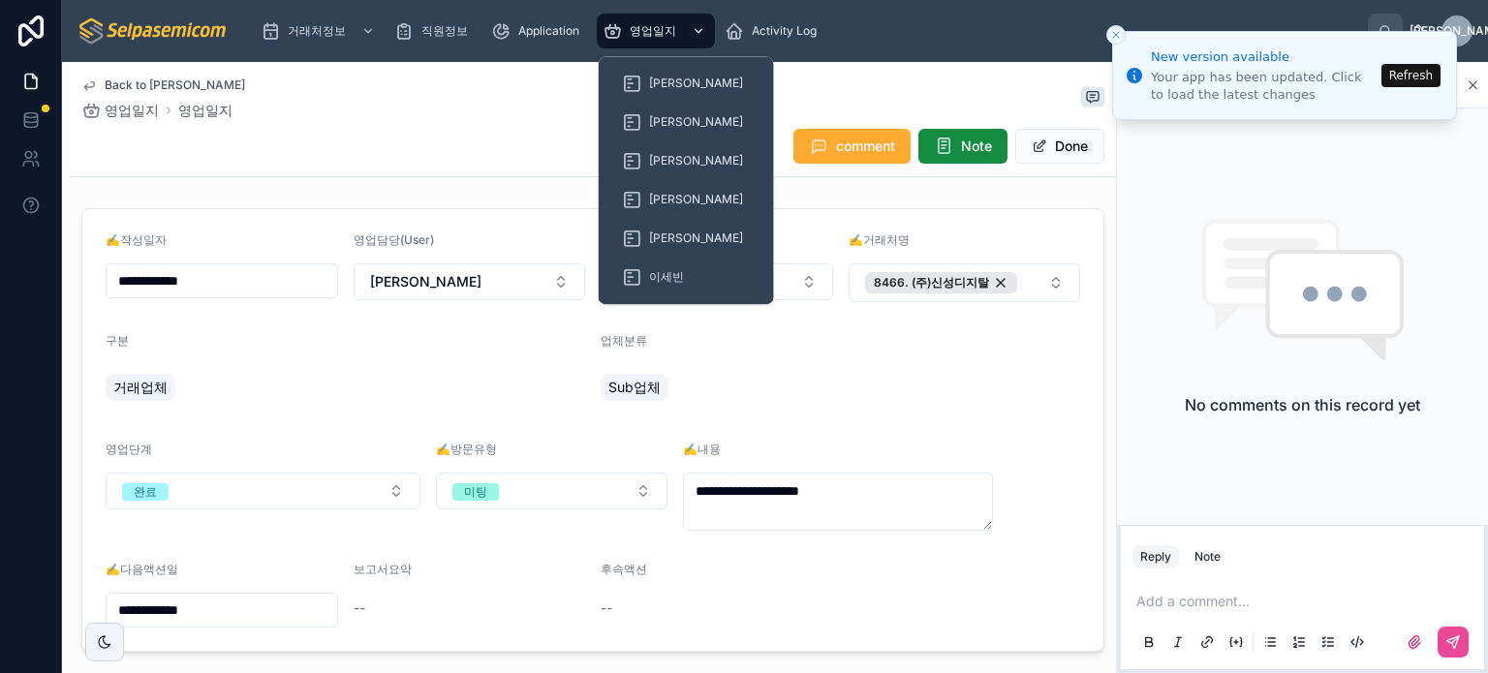
click at [645, 38] on span "영업일지" at bounding box center [653, 30] width 46 height 15
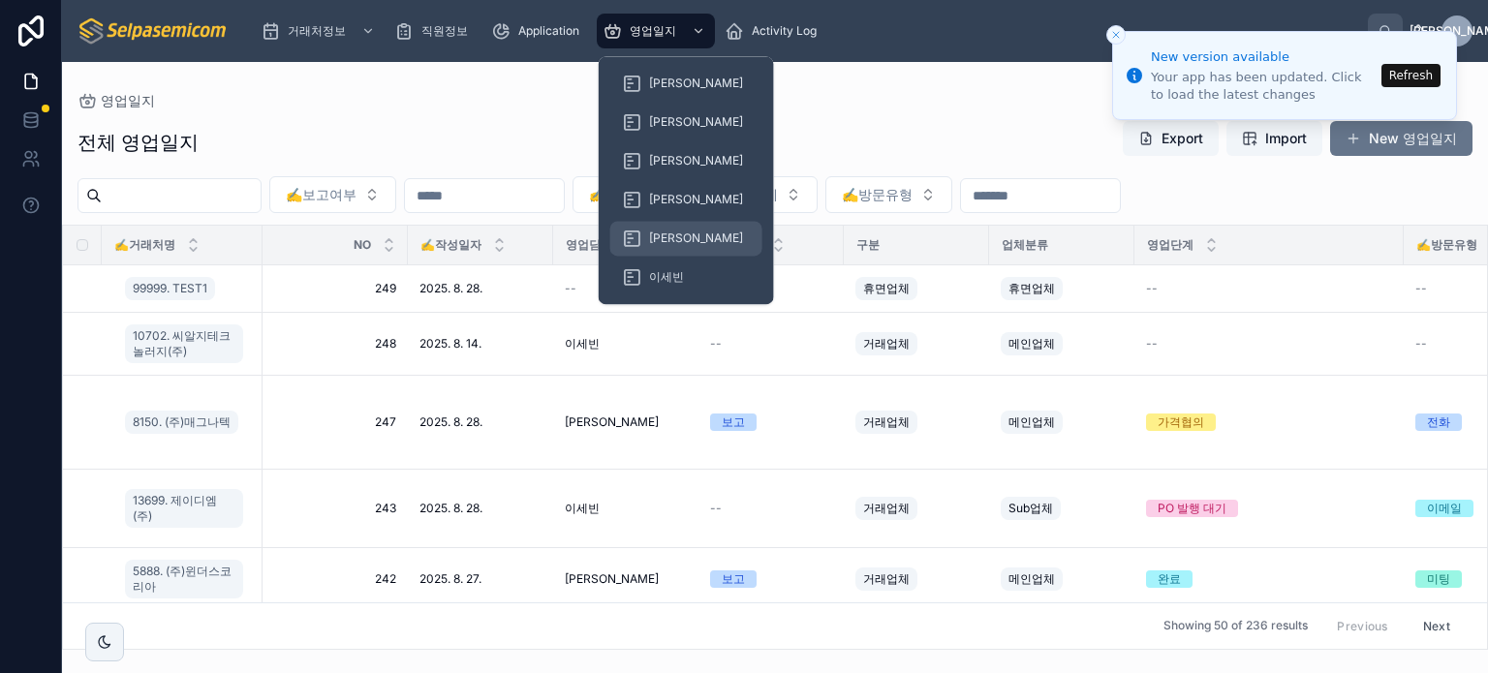
click at [651, 229] on div "[PERSON_NAME]" at bounding box center [686, 238] width 129 height 31
